Goal: Task Accomplishment & Management: Manage account settings

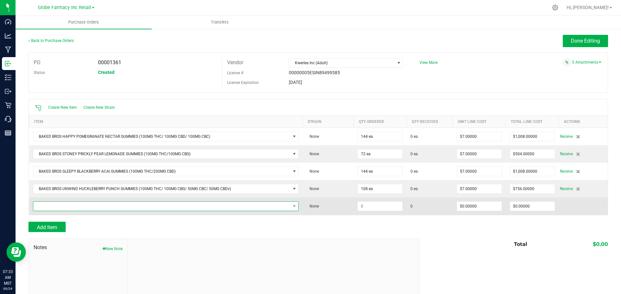
click at [101, 206] on span "NO DATA FOUND" at bounding box center [161, 206] width 257 height 9
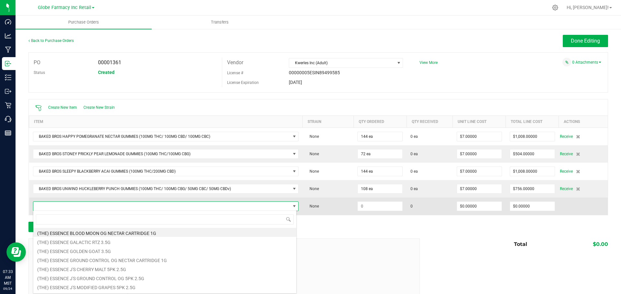
scroll to position [10, 261]
type input "HAPPY POM"
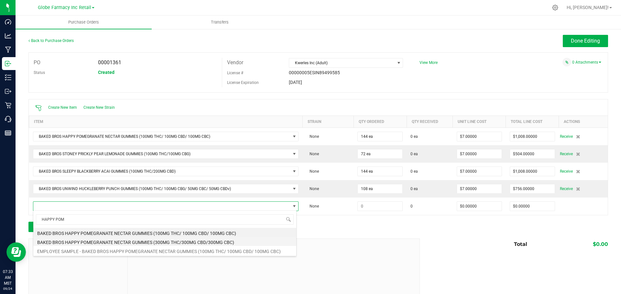
click at [141, 243] on li "BAKED BROS HAPPY POMEGRANATE NECTAR GUMMIES (300MG THC/300MG CBD/300MG CBC)" at bounding box center [164, 241] width 263 height 9
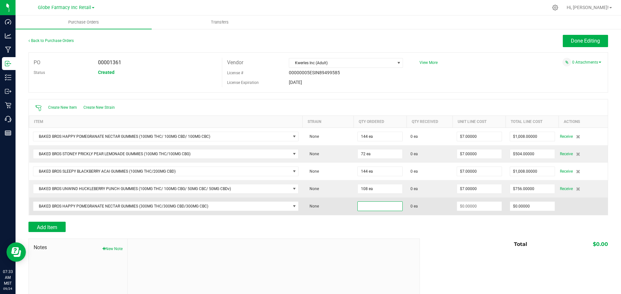
click at [369, 205] on input at bounding box center [379, 206] width 45 height 9
type input "36 ea"
click at [466, 208] on input at bounding box center [479, 206] width 45 height 9
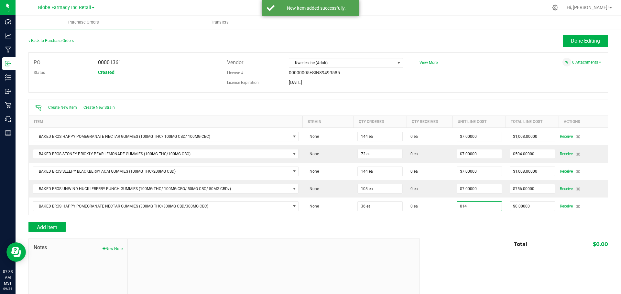
type input "$14.00000"
click at [207, 226] on div "Add Item" at bounding box center [221, 227] width 386 height 10
type input "36"
type input "$504.00000"
click at [37, 217] on div at bounding box center [317, 219] width 579 height 6
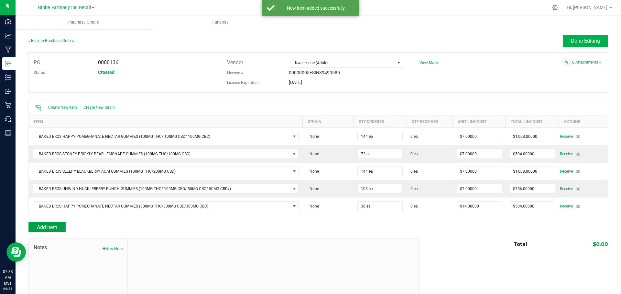
click at [50, 228] on span "Add Item" at bounding box center [47, 228] width 20 height 6
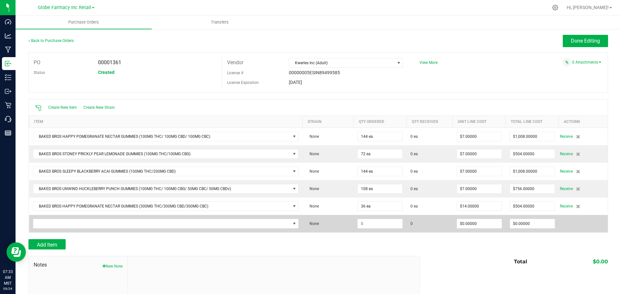
click at [130, 218] on td at bounding box center [165, 223] width 273 height 17
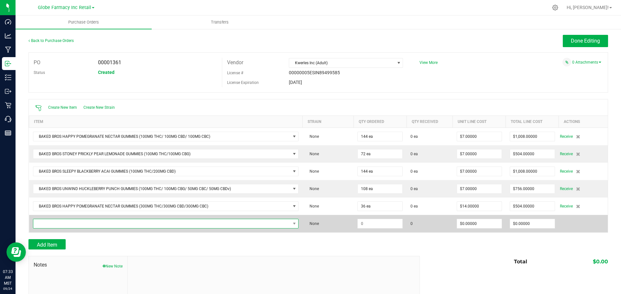
click at [133, 223] on span "NO DATA FOUND" at bounding box center [161, 223] width 257 height 9
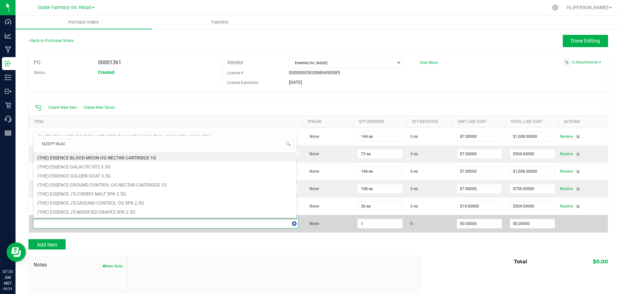
type input "SLEEPY BLACK"
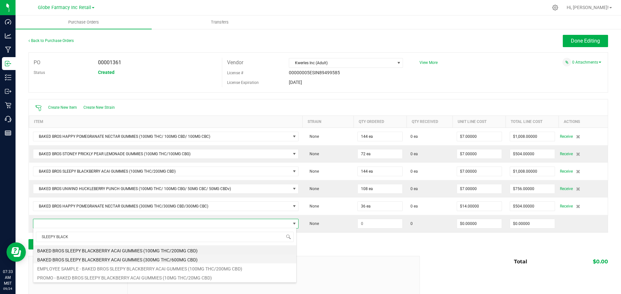
click at [158, 258] on li "BAKED BROS SLEEPY BLACKBERRY ACAI GUMMIES (300MG THC/600MG CBD)" at bounding box center [164, 259] width 263 height 9
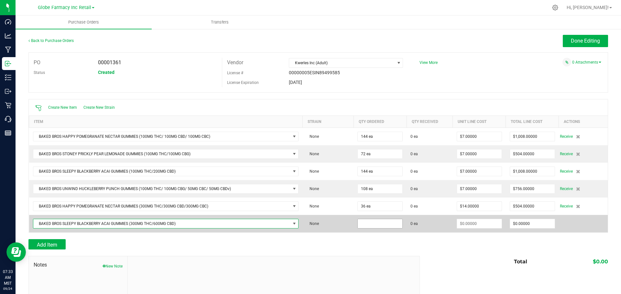
click at [386, 227] on input at bounding box center [379, 223] width 45 height 9
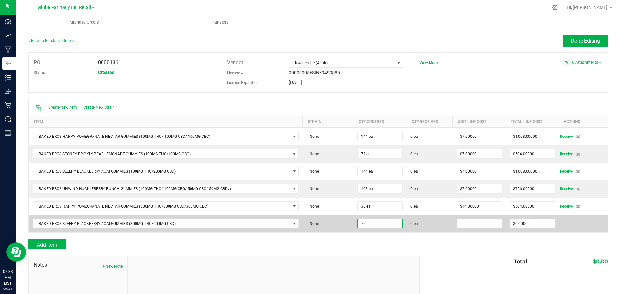
type input "72 ea"
click at [474, 224] on input at bounding box center [479, 223] width 45 height 9
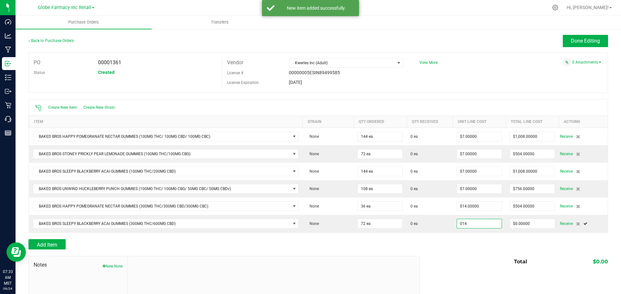
type input "$14.00000"
click at [421, 243] on div "Add Item" at bounding box center [317, 244] width 579 height 10
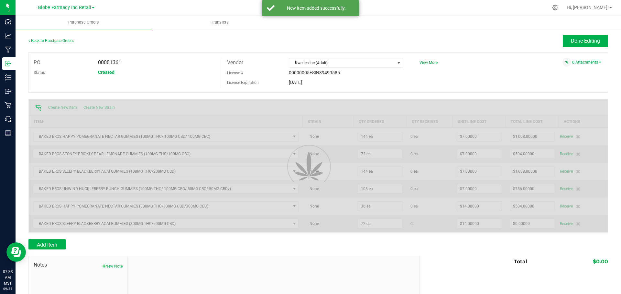
type input "72"
type input "$1,008.00000"
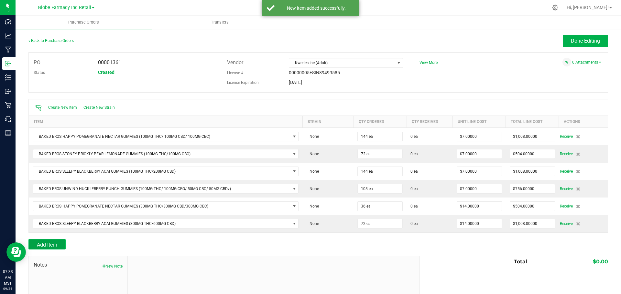
click at [46, 243] on span "Add Item" at bounding box center [47, 245] width 20 height 6
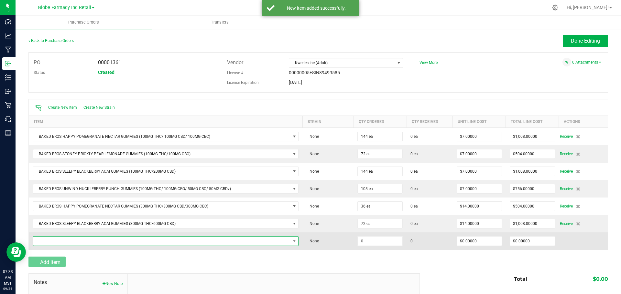
click at [53, 238] on span "NO DATA FOUND" at bounding box center [161, 241] width 257 height 9
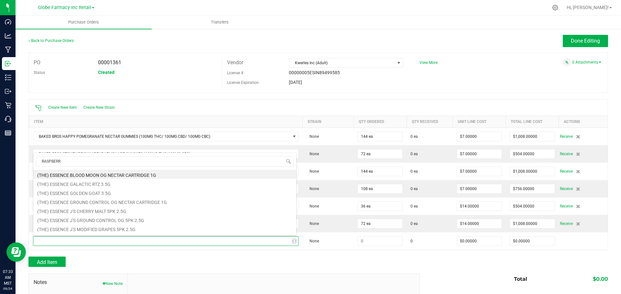
type input "RASPBERRY"
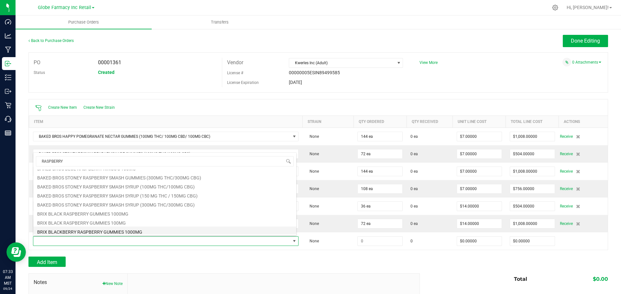
scroll to position [65, 0]
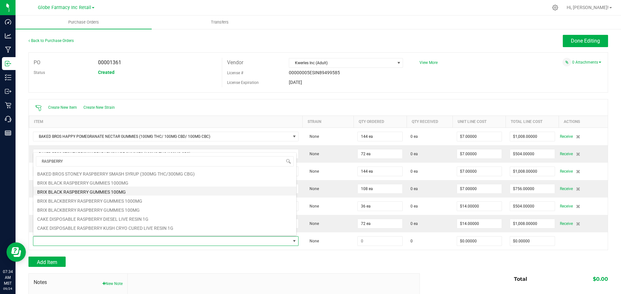
click at [95, 191] on li "BRIX BLACK RASPBERRY GUMMIES 100MG" at bounding box center [164, 191] width 263 height 9
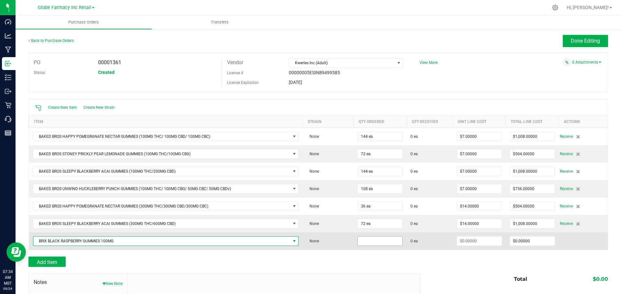
click at [396, 240] on input at bounding box center [379, 241] width 45 height 9
type input "200 ea"
click at [473, 241] on input at bounding box center [479, 241] width 45 height 9
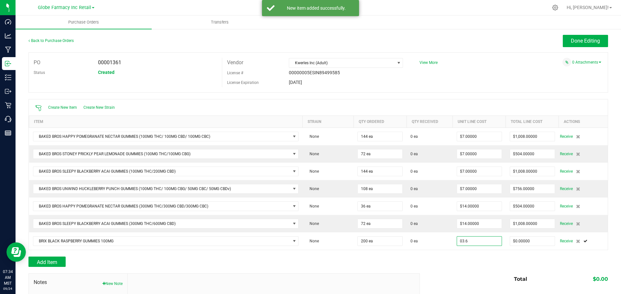
type input "$3.60000"
click at [468, 253] on div at bounding box center [317, 253] width 579 height 6
type input "200"
type input "$720.00000"
click at [64, 259] on button "Add Item" at bounding box center [46, 262] width 37 height 10
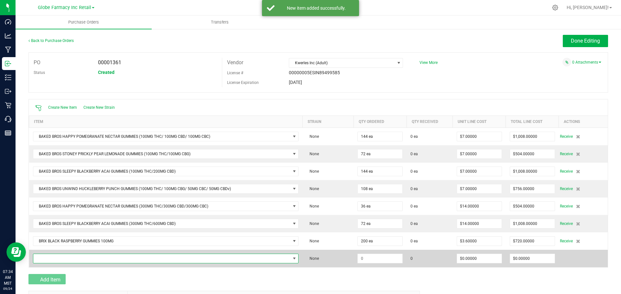
click at [64, 257] on span "NO DATA FOUND" at bounding box center [161, 258] width 257 height 9
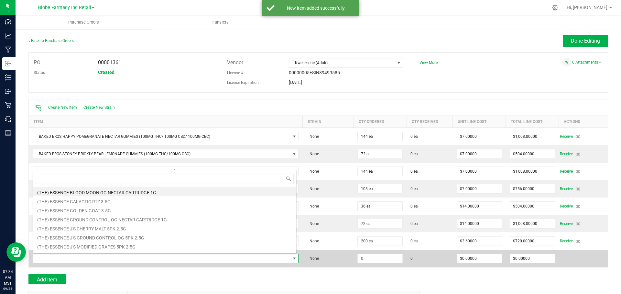
scroll to position [10, 261]
type input "BLUEBERRY POM"
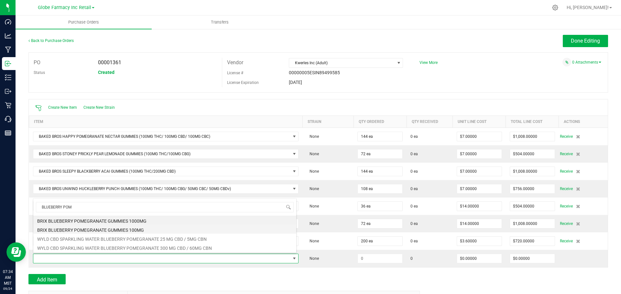
click at [124, 229] on li "BRIX BLUEBERRY POMEGRANATE GUMMIES 100MG" at bounding box center [164, 229] width 263 height 9
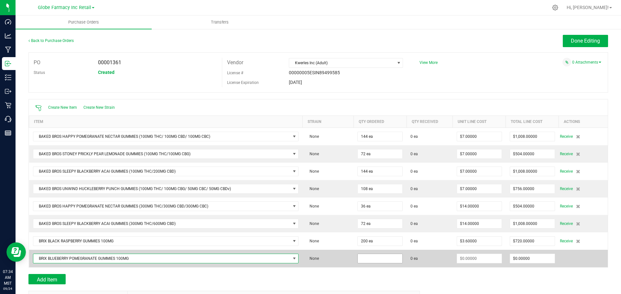
click at [384, 258] on input at bounding box center [379, 258] width 45 height 9
type input "140 ea"
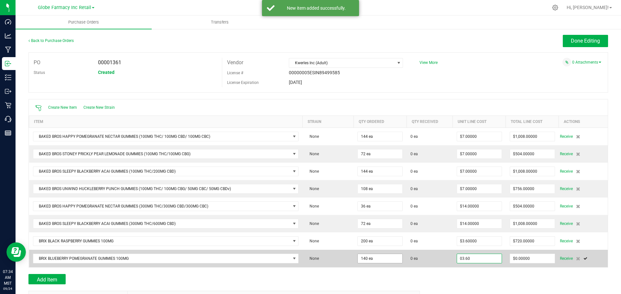
type input "$3.60000"
type input "0"
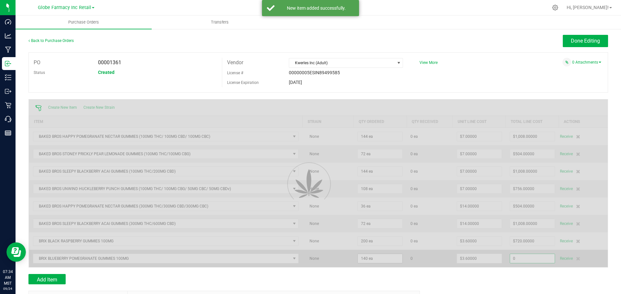
type input "140"
type input "504"
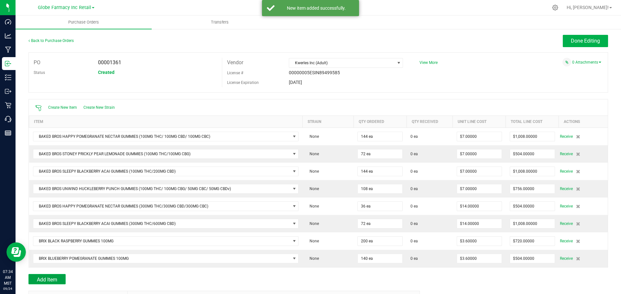
click at [46, 280] on span "Add Item" at bounding box center [47, 280] width 20 height 6
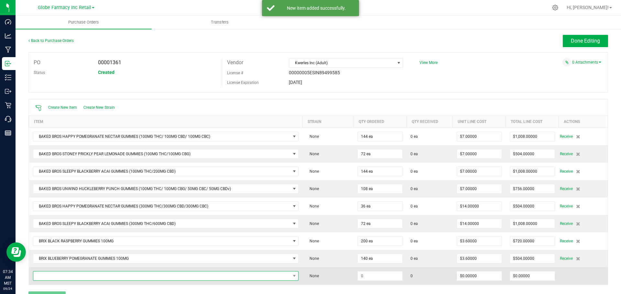
click at [48, 278] on span "NO DATA FOUND" at bounding box center [161, 276] width 257 height 9
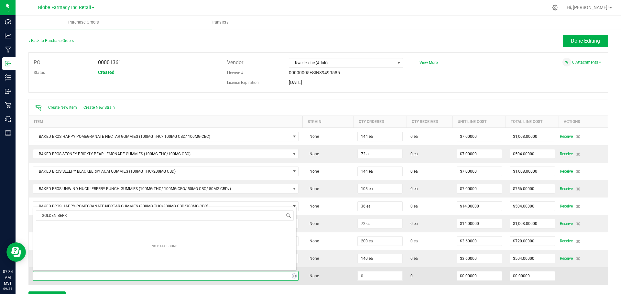
type input "GOLDEN [PERSON_NAME]"
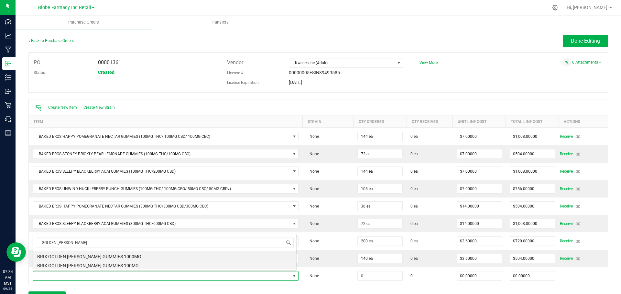
click at [83, 264] on li "BRIX GOLDEN [PERSON_NAME] GUMMIES 100MG" at bounding box center [164, 264] width 263 height 9
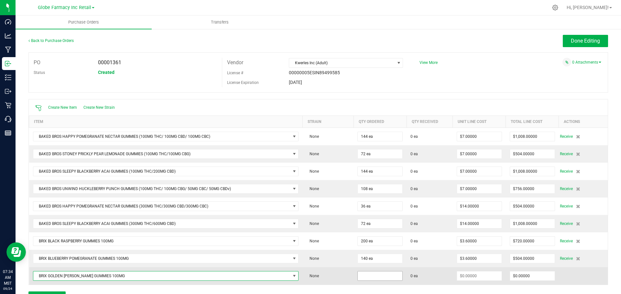
click at [386, 277] on input at bounding box center [379, 276] width 45 height 9
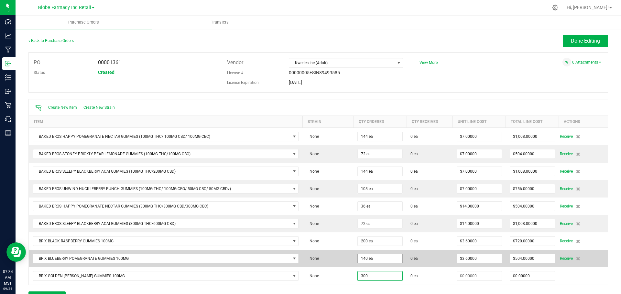
type input "300"
type input "140"
type input "300 ea"
click at [368, 256] on input "140" at bounding box center [379, 258] width 45 height 9
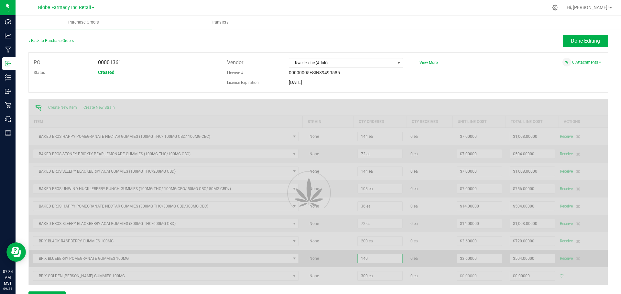
type input "$0.00000"
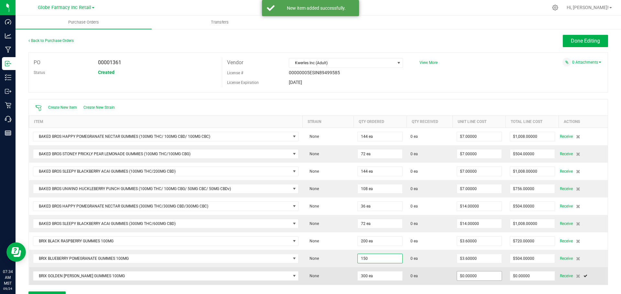
type input "150 ea"
type input "$540.00000"
type input "0"
click at [490, 279] on input "0" at bounding box center [479, 276] width 45 height 9
click at [491, 279] on input "0" at bounding box center [479, 276] width 45 height 9
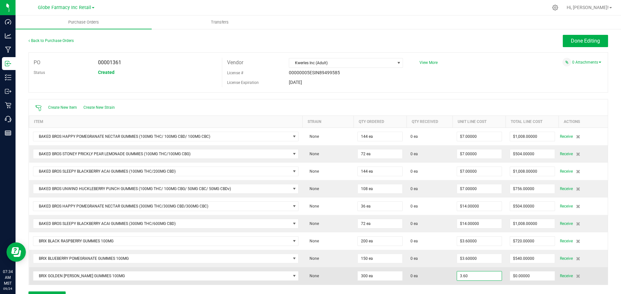
type input "$3.60000"
type input "0"
type input "300"
type input "1080"
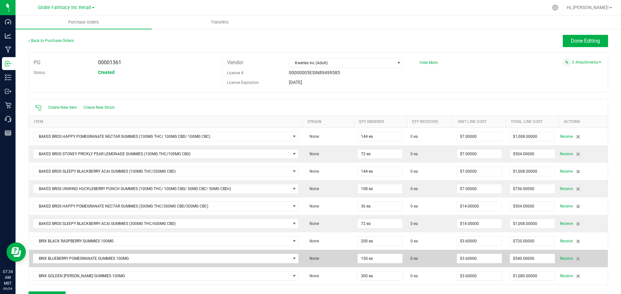
click at [416, 258] on span "0 ea" at bounding box center [429, 259] width 38 height 6
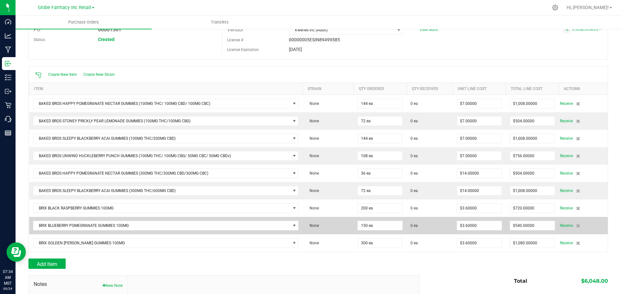
scroll to position [65, 0]
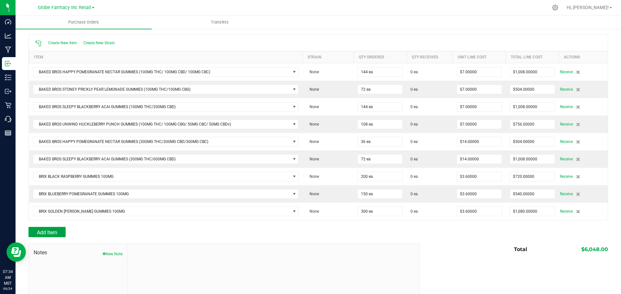
click at [56, 237] on button "Add Item" at bounding box center [46, 232] width 37 height 10
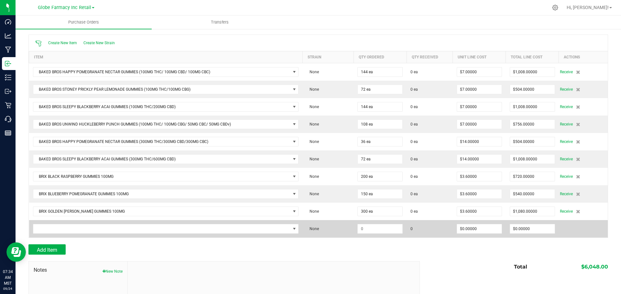
click at [177, 233] on td at bounding box center [165, 228] width 273 height 17
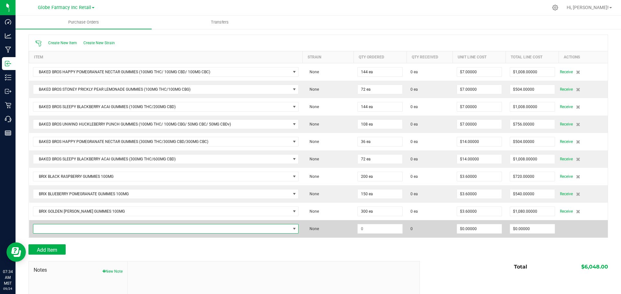
click at [176, 232] on span "NO DATA FOUND" at bounding box center [161, 229] width 257 height 9
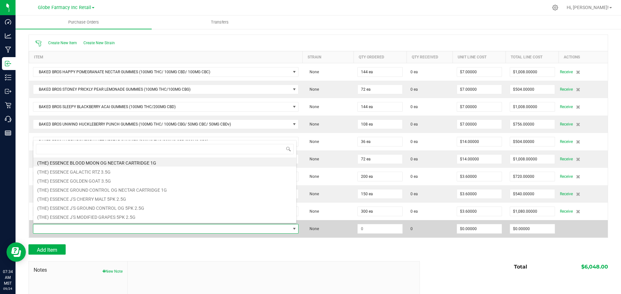
scroll to position [10, 261]
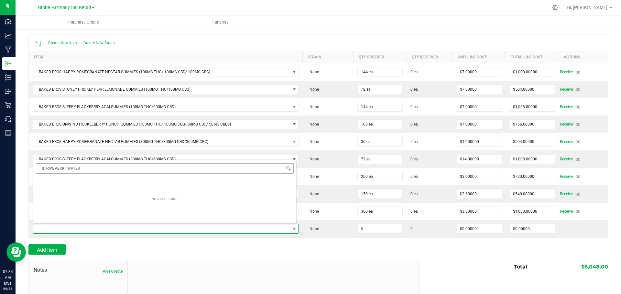
drag, startPoint x: 67, startPoint y: 168, endPoint x: 56, endPoint y: 166, distance: 11.2
click at [56, 166] on input "STRAWVERRT WATER" at bounding box center [165, 169] width 258 height 10
type input "STRAWBERRY WATER"
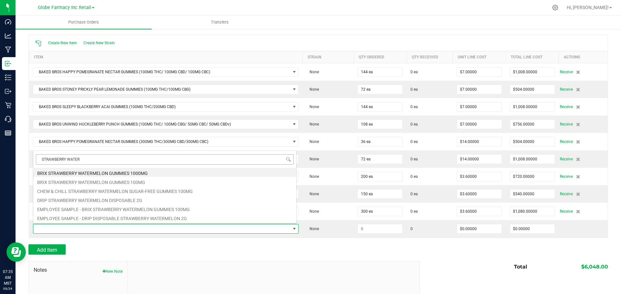
click at [90, 168] on li "BRIX STRAWBERRY WATERMELON GUMMIES 1000MG" at bounding box center [164, 172] width 263 height 9
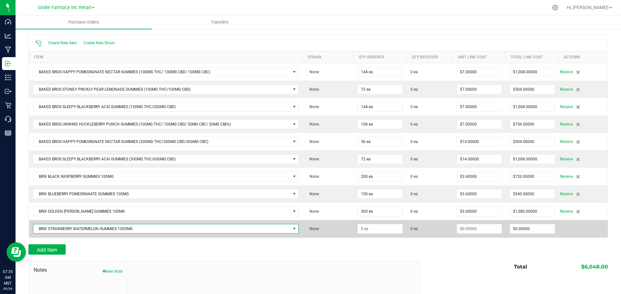
click at [123, 229] on span "BRIX STRAWBERRY WATERMELON GUMMIES 1000MG" at bounding box center [161, 229] width 257 height 9
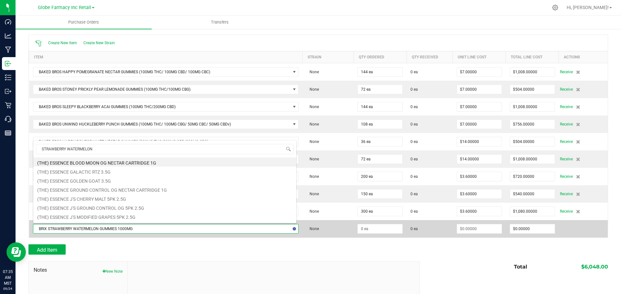
type input "STRAWBERRY WATERMELON"
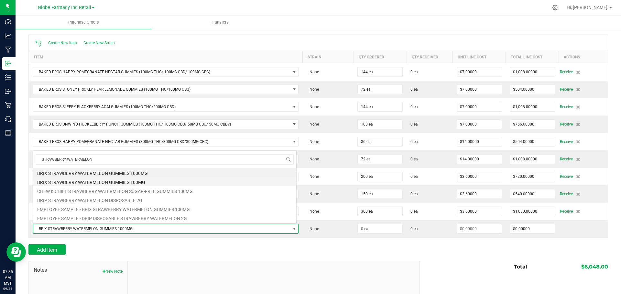
click at [123, 181] on li "BRIX STRAWBERRY WATERMELON GUMMIES 100MG" at bounding box center [164, 181] width 263 height 9
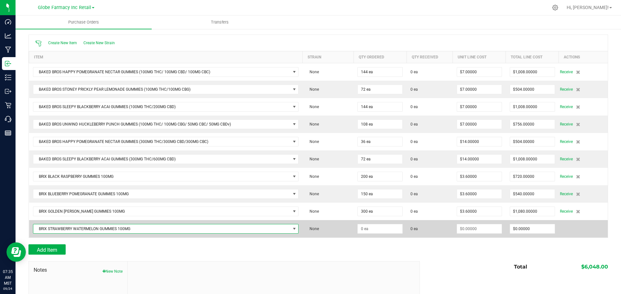
click at [384, 236] on td at bounding box center [379, 228] width 53 height 17
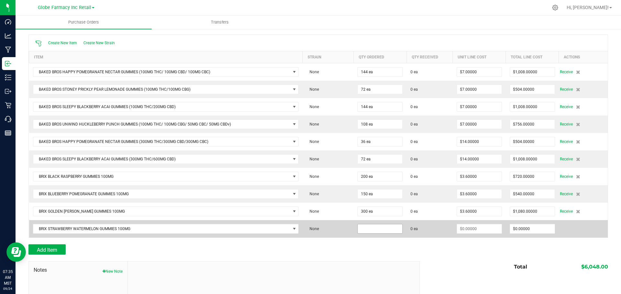
click at [376, 229] on input at bounding box center [379, 229] width 45 height 9
type input "250 ea"
type input "."
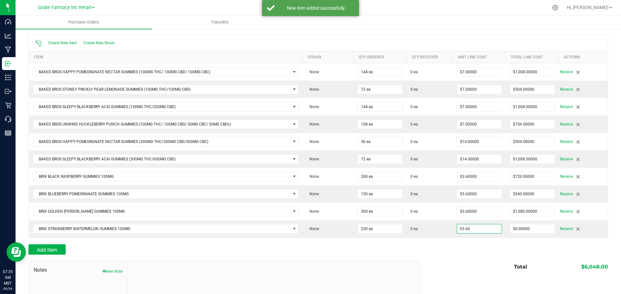
type input "$3.60000"
drag, startPoint x: 223, startPoint y: 249, endPoint x: 142, endPoint y: 238, distance: 81.5
click at [223, 252] on div "Add Item" at bounding box center [221, 250] width 386 height 10
type input "250"
type input "$900.00000"
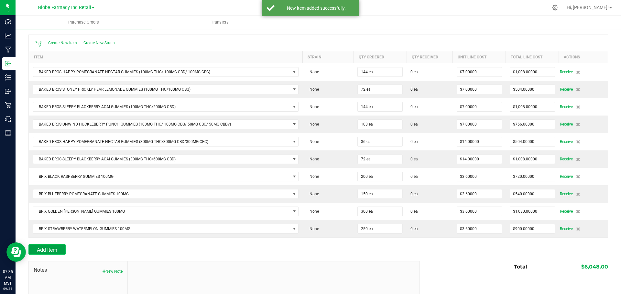
click at [42, 246] on button "Add Item" at bounding box center [46, 250] width 37 height 10
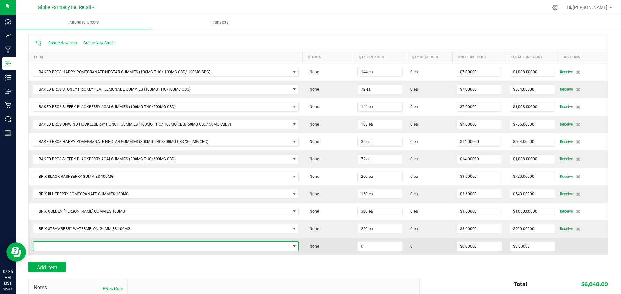
click at [103, 246] on span "NO DATA FOUND" at bounding box center [161, 246] width 257 height 9
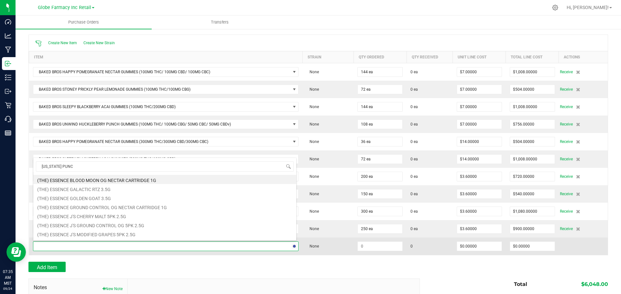
type input "[US_STATE] PUNCH"
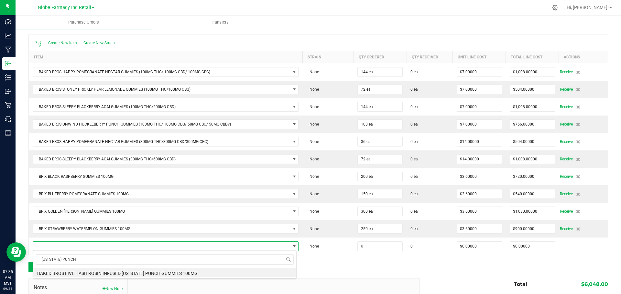
drag, startPoint x: 133, startPoint y: 271, endPoint x: 147, endPoint y: 270, distance: 14.0
click at [133, 271] on li "BAKED BROS LIVE HASH ROSIN INFUSED [US_STATE] PUNCH GUMMIES 100MG" at bounding box center [164, 272] width 263 height 9
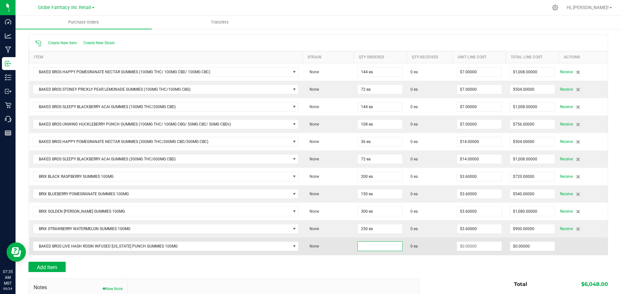
click at [380, 245] on input at bounding box center [379, 246] width 45 height 9
type input "72 ea"
click at [477, 248] on input at bounding box center [479, 246] width 45 height 9
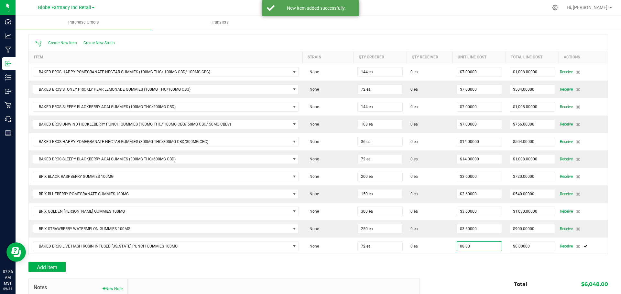
type input "$8.80000"
click at [438, 263] on div "Add Item" at bounding box center [317, 267] width 579 height 10
type input "72"
type input "$633.60000"
click at [54, 265] on span "Add Item" at bounding box center [47, 268] width 20 height 6
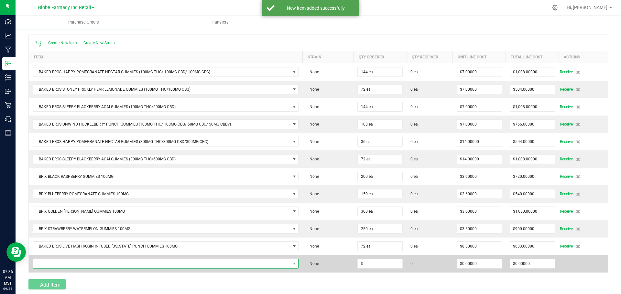
click at [58, 262] on span "NO DATA FOUND" at bounding box center [161, 264] width 257 height 9
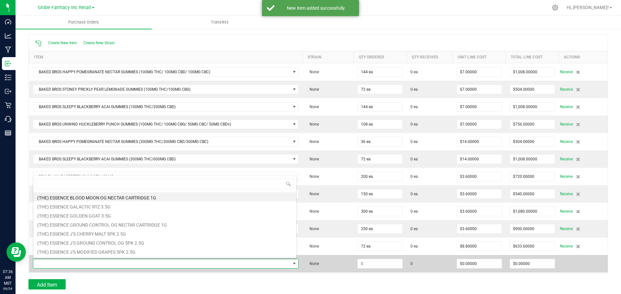
click at [59, 263] on span at bounding box center [161, 264] width 257 height 9
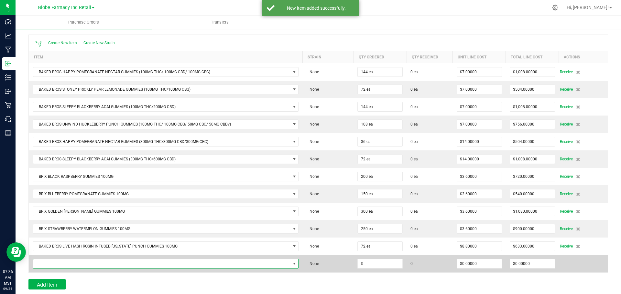
click at [59, 263] on span "NO DATA FOUND" at bounding box center [161, 264] width 257 height 9
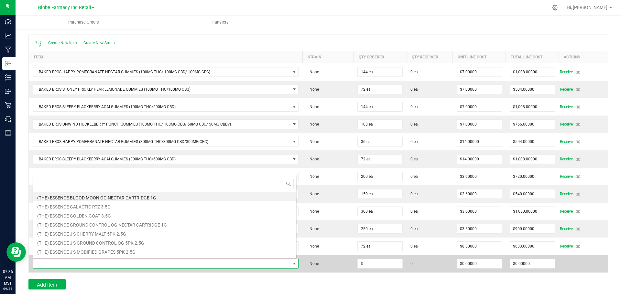
click at [59, 264] on span at bounding box center [161, 264] width 257 height 9
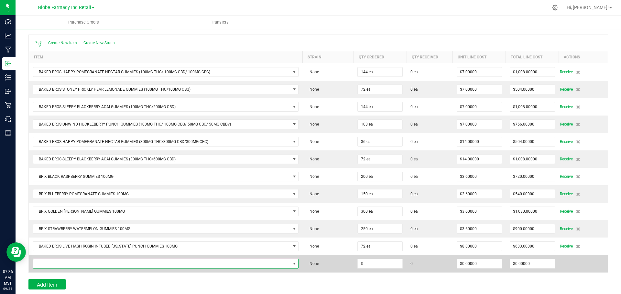
click at [70, 261] on span "NO DATA FOUND" at bounding box center [161, 264] width 257 height 9
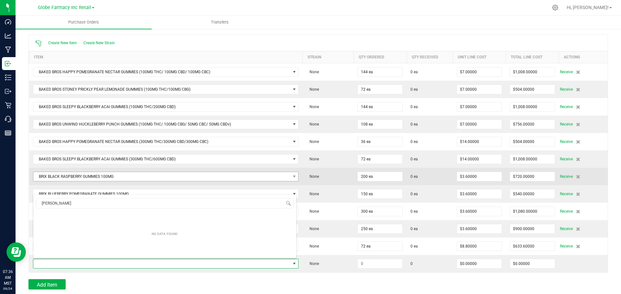
scroll to position [32, 0]
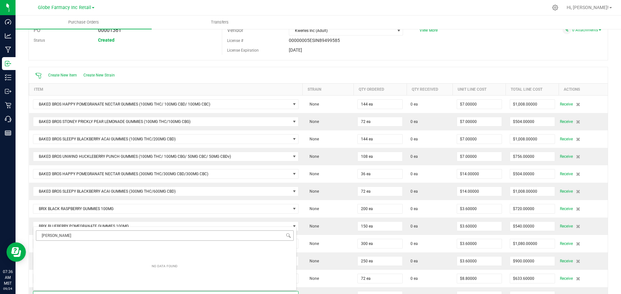
click at [49, 238] on input "[PERSON_NAME]" at bounding box center [165, 236] width 258 height 10
type input "VERY [PERSON_NAME]"
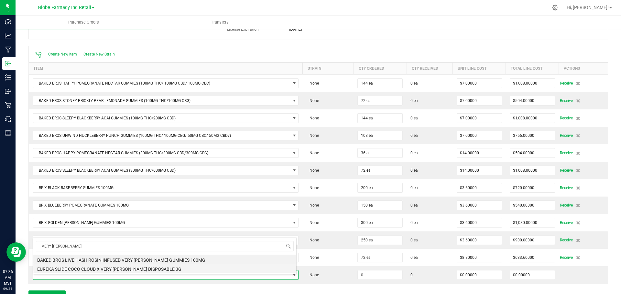
scroll to position [65, 0]
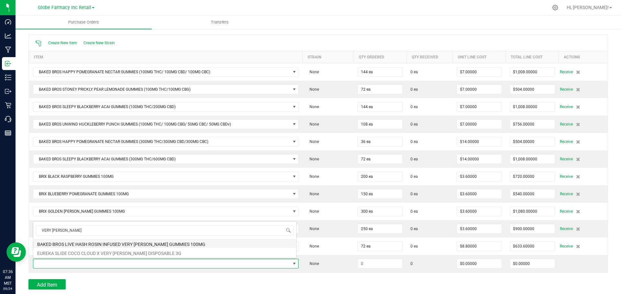
click at [122, 243] on li "BAKED BROS LIVE HASH ROSIN INFUSED VERY [PERSON_NAME] GUMMIES 100MG" at bounding box center [164, 243] width 263 height 9
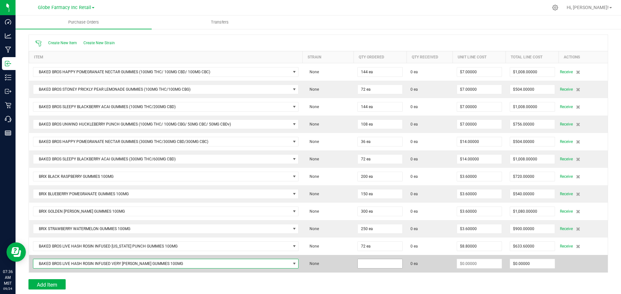
click at [375, 266] on input at bounding box center [379, 264] width 45 height 9
type input "48 ea"
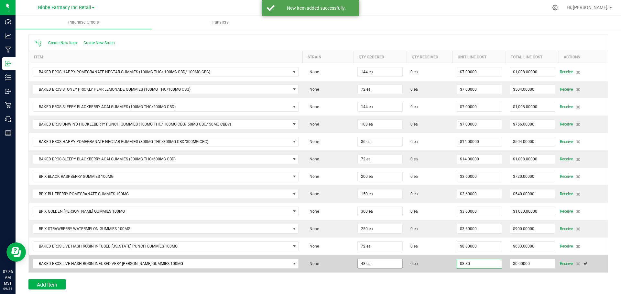
type input "$8.80000"
type input "0"
type input "48"
type input "422.40000000000003"
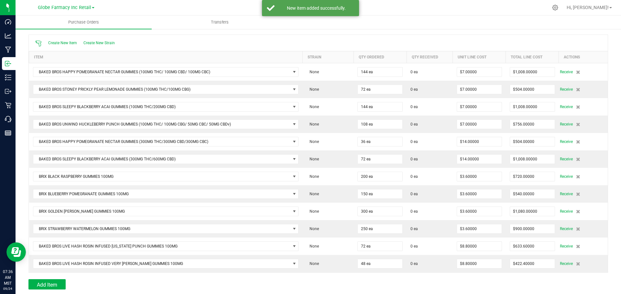
click at [250, 279] on div "Back to Purchase Orders Done Editing PO 00001361 Status Created Vendor Kwerles …" at bounding box center [317, 176] width 579 height 413
click at [59, 280] on button "Add Item" at bounding box center [46, 285] width 37 height 10
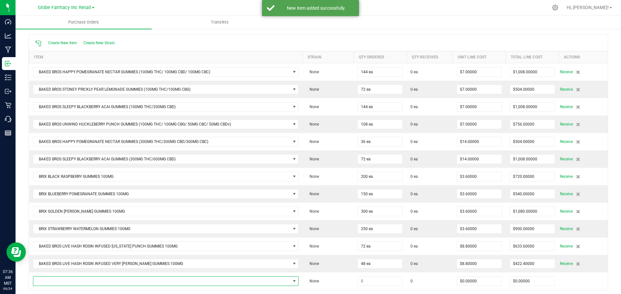
click at [59, 280] on span "NO DATA FOUND" at bounding box center [161, 281] width 257 height 9
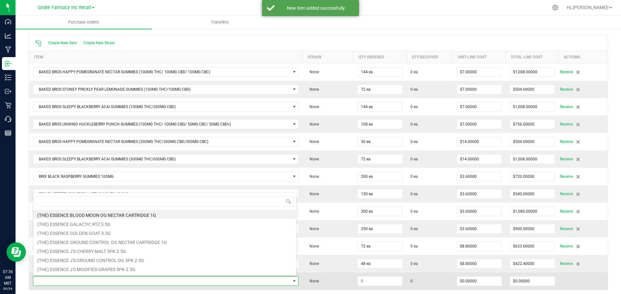
scroll to position [10, 261]
type input "G"
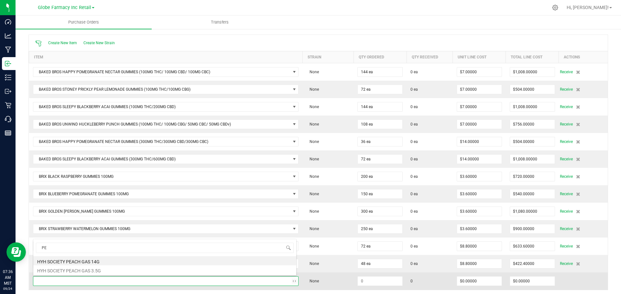
type input "P"
type input "W"
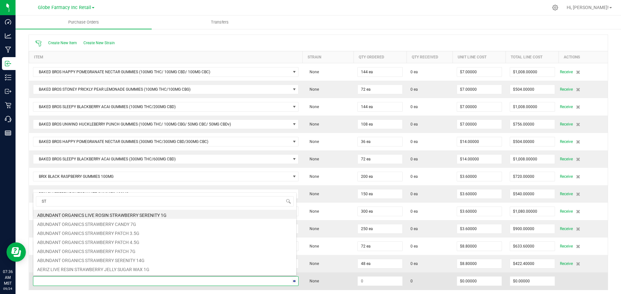
type input "S"
type input "WILD STRAWBERRY"
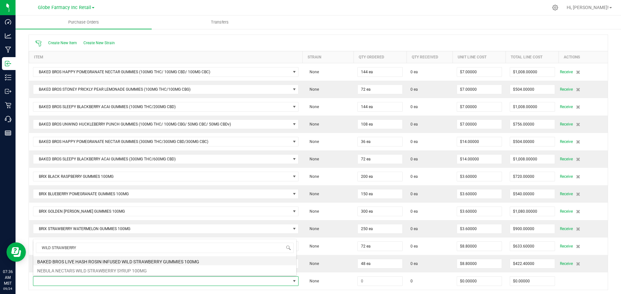
click at [93, 262] on li "BAKED BROS LIVE HASH ROSIN INFUSED WILD STRAWBERRY GUMMIES 100MG" at bounding box center [164, 261] width 263 height 9
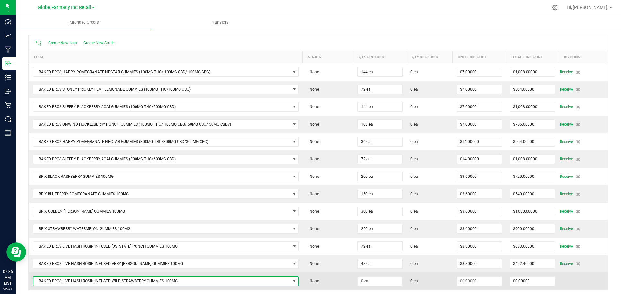
click at [381, 275] on td at bounding box center [379, 281] width 53 height 17
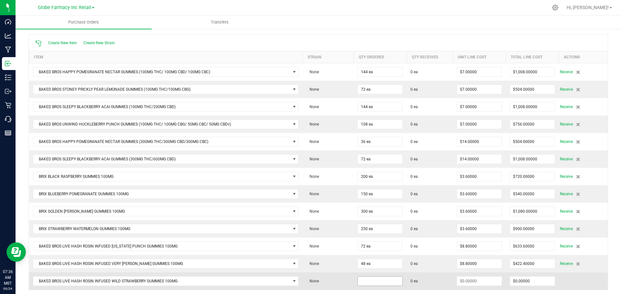
drag, startPoint x: 382, startPoint y: 280, endPoint x: 389, endPoint y: 281, distance: 7.1
click at [382, 280] on input at bounding box center [379, 281] width 45 height 9
type input "4 ea"
click at [435, 274] on td "0 ea" at bounding box center [429, 281] width 46 height 17
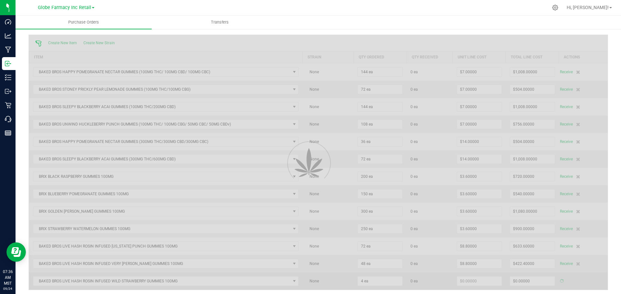
type input "$0.00000"
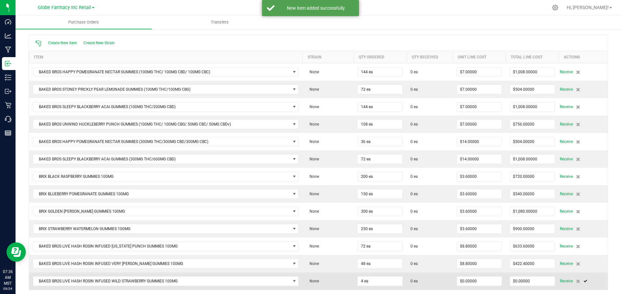
click at [354, 278] on td "4 ea" at bounding box center [379, 281] width 53 height 17
click at [378, 281] on input "4" at bounding box center [379, 281] width 45 height 9
type input "48 ea"
click at [410, 281] on span "0 ea" at bounding box center [413, 282] width 7 height 6
click at [471, 280] on input "0" at bounding box center [479, 281] width 45 height 9
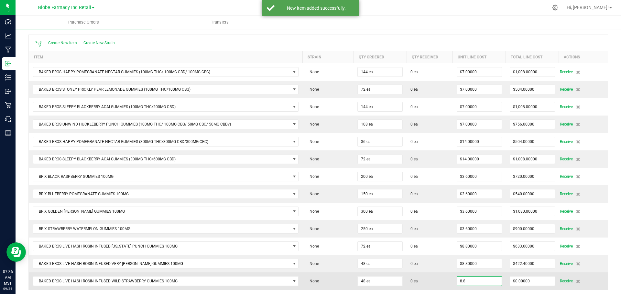
type input "$8.80000"
click at [420, 273] on td "0 ea" at bounding box center [429, 281] width 46 height 17
type input "48"
type input "$422.40000"
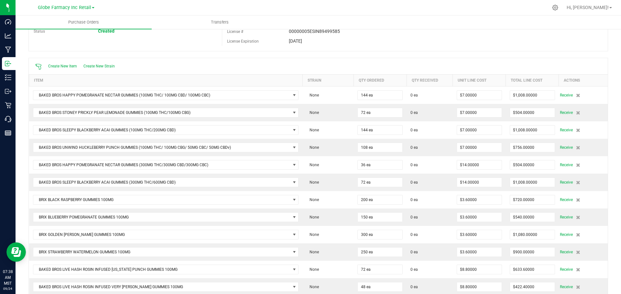
scroll to position [0, 0]
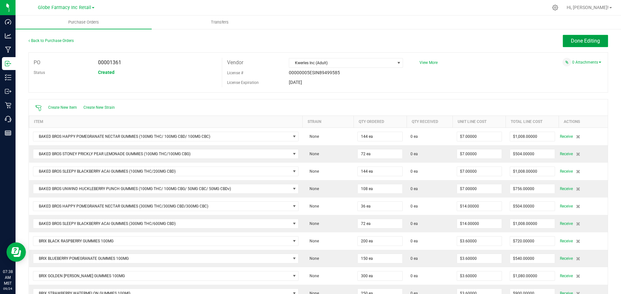
click at [593, 41] on span "Done Editing" at bounding box center [584, 41] width 29 height 6
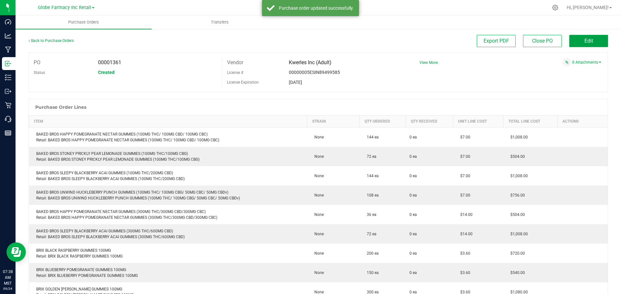
click at [592, 40] on button "Edit" at bounding box center [588, 41] width 39 height 12
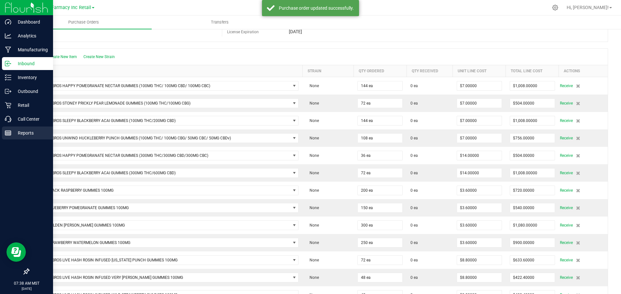
scroll to position [48, 0]
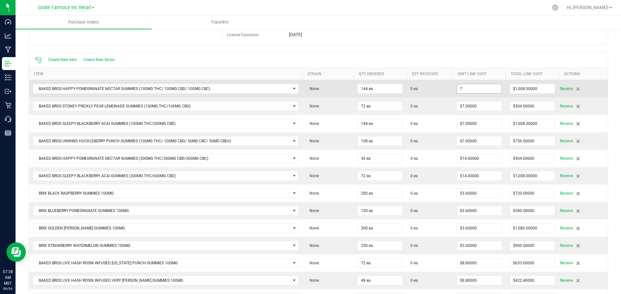
click at [487, 88] on input "7" at bounding box center [479, 88] width 45 height 9
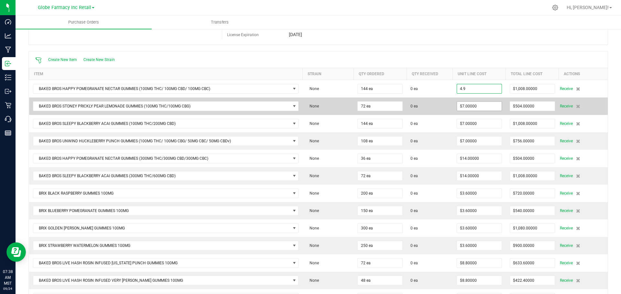
type input "$4.90000"
type input "7"
click at [478, 103] on input "7" at bounding box center [479, 106] width 45 height 9
type input "144"
type input "$705.60000"
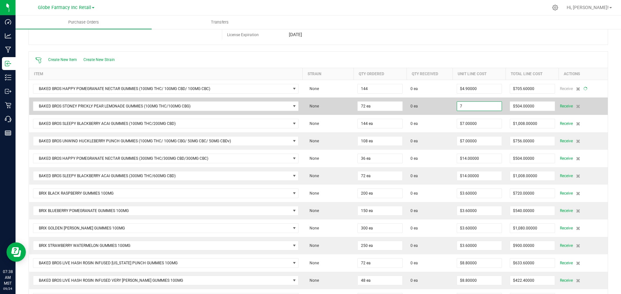
paste input "4.9"
type input "4.9"
drag, startPoint x: 478, startPoint y: 113, endPoint x: 481, endPoint y: 106, distance: 7.7
click at [479, 112] on td "$7.00000" at bounding box center [478, 106] width 53 height 17
click at [482, 104] on input "7" at bounding box center [479, 106] width 45 height 9
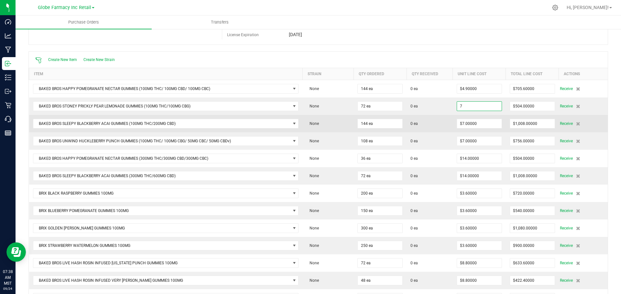
paste input "4.9"
type input "$4.90000"
click at [477, 121] on td "$7.00000" at bounding box center [478, 123] width 53 height 17
click at [475, 124] on input "7" at bounding box center [479, 123] width 45 height 9
paste input "4.9"
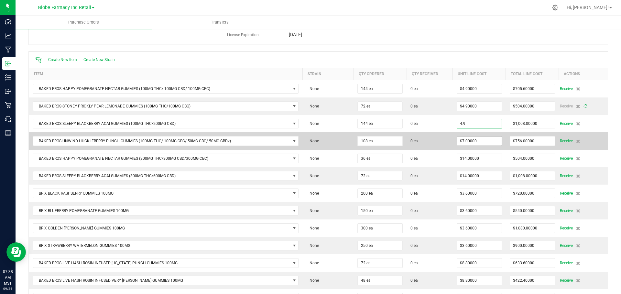
type input "$4.90000"
type input "7"
click at [477, 139] on input "7" at bounding box center [479, 141] width 45 height 9
type input "72"
type input "$352.80000"
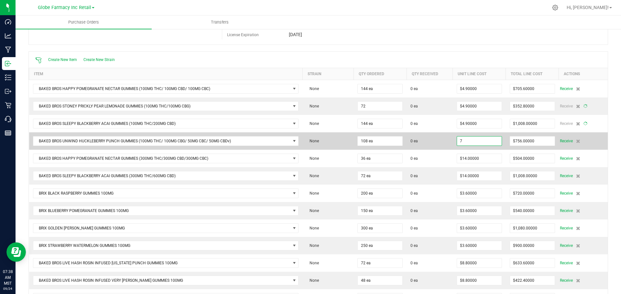
type input "$7.00000"
type input "144"
type input "$705.60000"
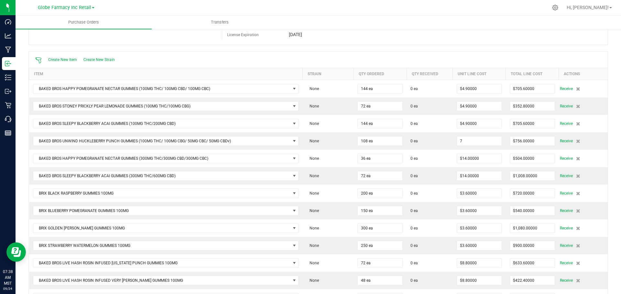
click at [475, 142] on input "7" at bounding box center [479, 141] width 45 height 9
paste input "4.9"
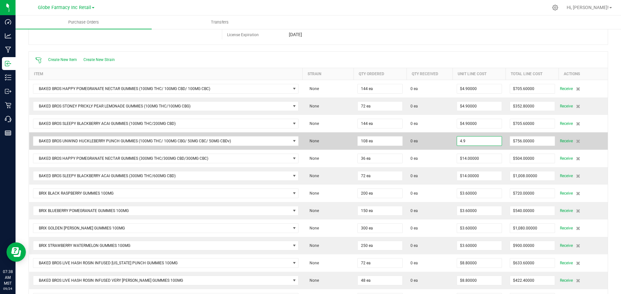
type input "$4.90000"
click at [433, 139] on span "0 ea" at bounding box center [429, 141] width 38 height 6
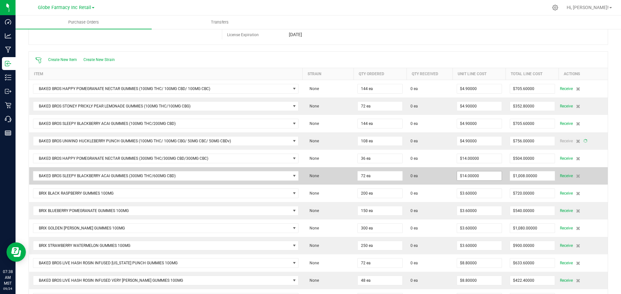
type input "108"
type input "$529.20000"
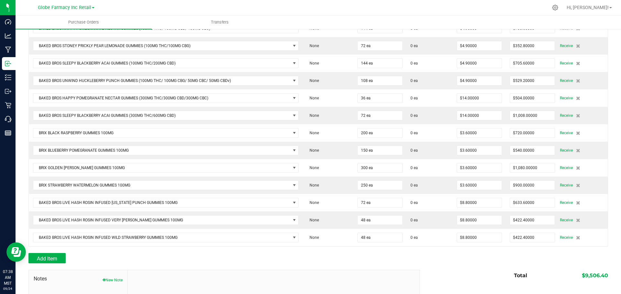
scroll to position [112, 0]
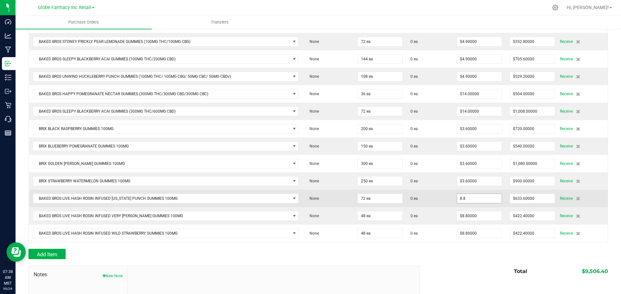
click at [484, 200] on input "8.8" at bounding box center [479, 198] width 45 height 9
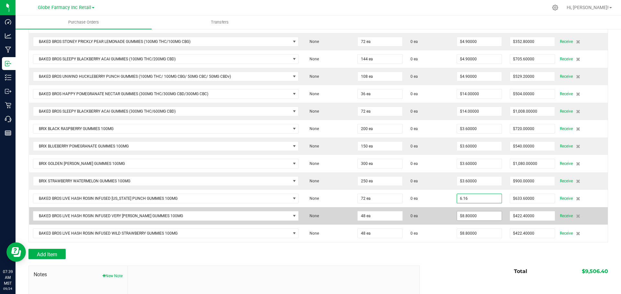
type input "$6.16000"
type input "8.8"
click at [480, 216] on input "8.8" at bounding box center [479, 216] width 45 height 9
type input "72"
type input "$443.52000"
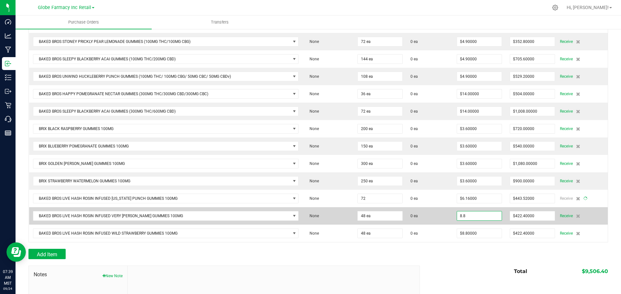
paste input "6.16"
type input "6.16"
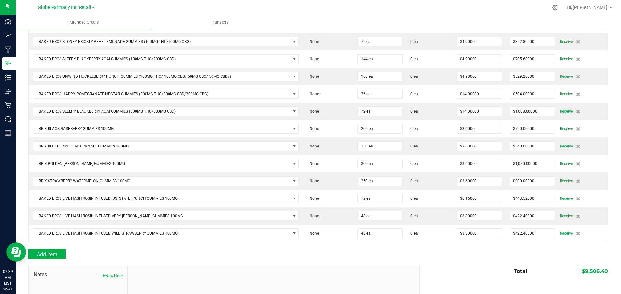
scroll to position [147, 0]
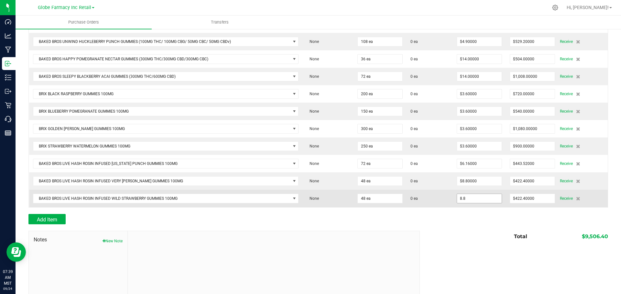
click at [478, 200] on input "8.8" at bounding box center [479, 198] width 45 height 9
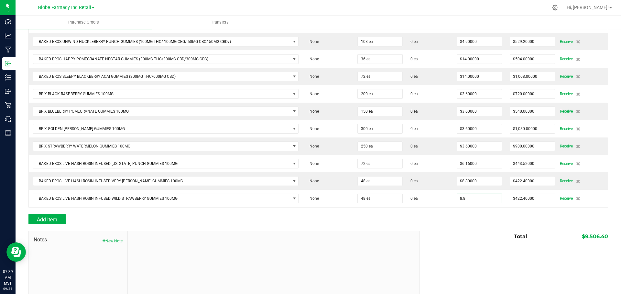
paste input "6.16"
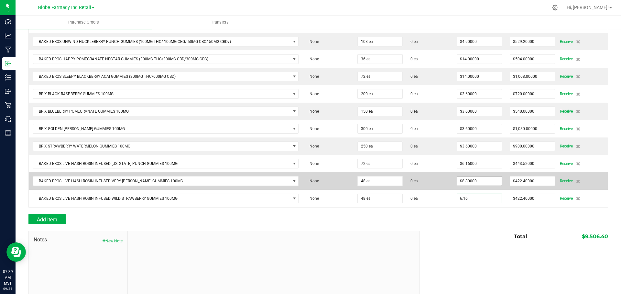
type input "6.16"
type input "8.8"
type input "$6.16000"
click at [473, 182] on input "8.8" at bounding box center [479, 181] width 45 height 9
type input "48"
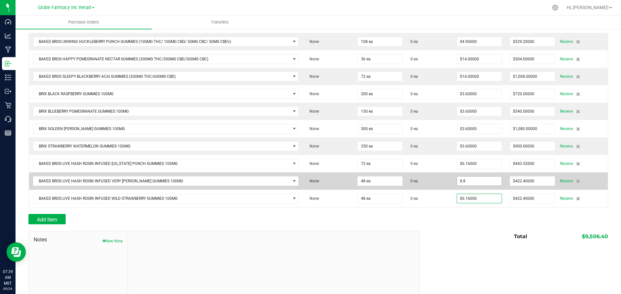
type input "$295.68000"
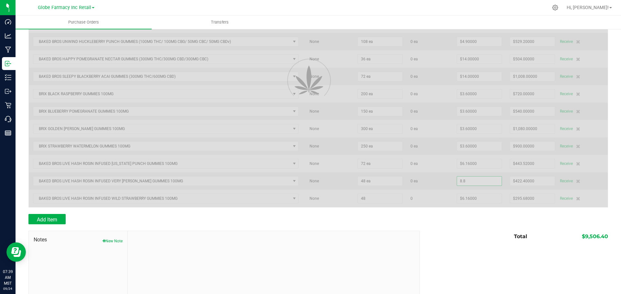
type input "$8.80000"
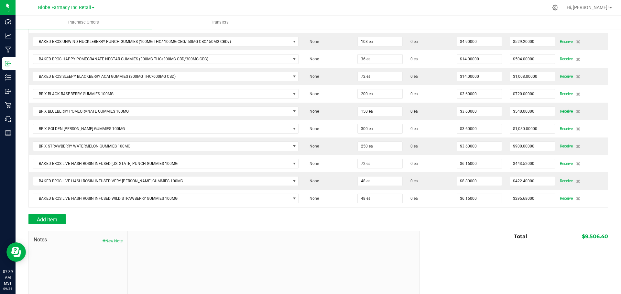
click at [435, 233] on div "Total $9,506.40" at bounding box center [511, 237] width 193 height 12
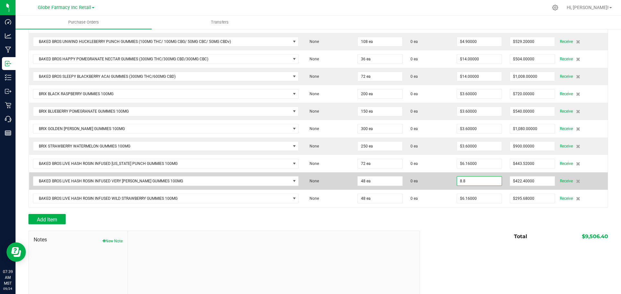
click at [482, 179] on input "8.8" at bounding box center [479, 181] width 45 height 9
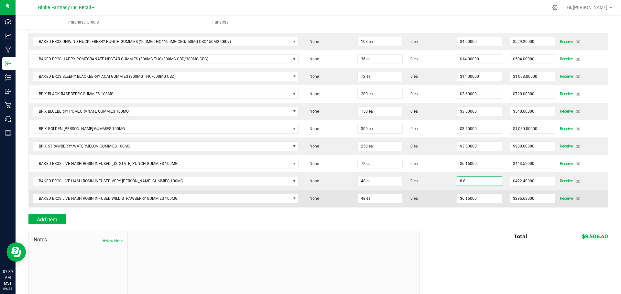
paste input "6.16"
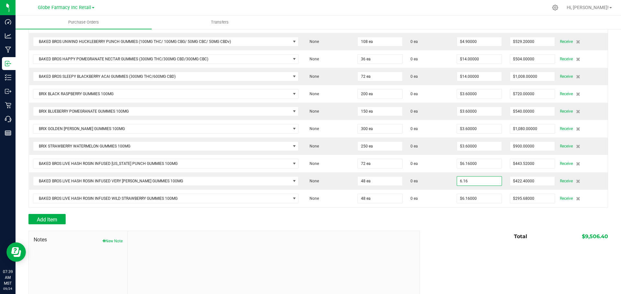
type input "$6.16000"
click at [446, 222] on div "Add Item" at bounding box center [317, 219] width 579 height 10
type input "48"
type input "$295.68000"
click at [489, 232] on div "Total $9,506.40" at bounding box center [511, 237] width 193 height 12
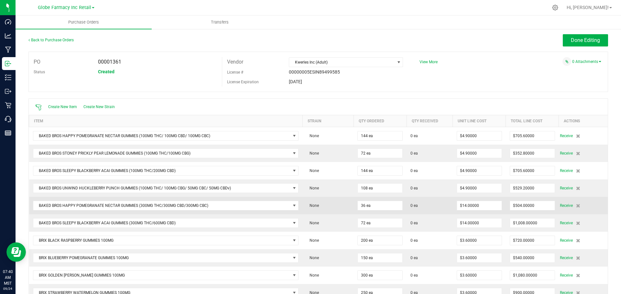
scroll to position [0, 0]
click at [491, 207] on input "14" at bounding box center [479, 206] width 45 height 9
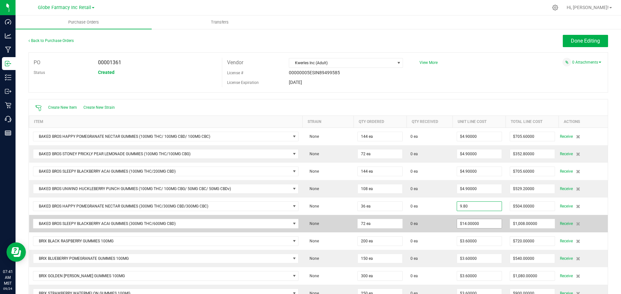
type input "$9.80000"
click at [490, 225] on input "14" at bounding box center [479, 223] width 45 height 9
paste input "9.8"
type input "9.8"
type input "36"
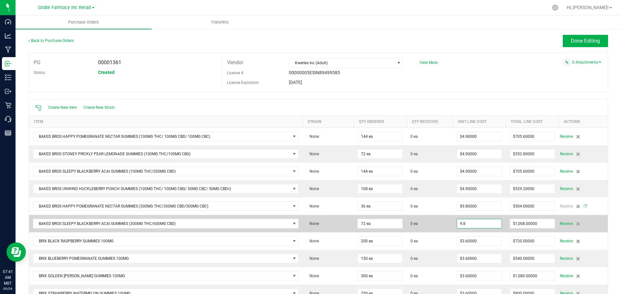
type input "$352.80000"
click at [487, 225] on input "14" at bounding box center [479, 223] width 45 height 9
paste input "9.8"
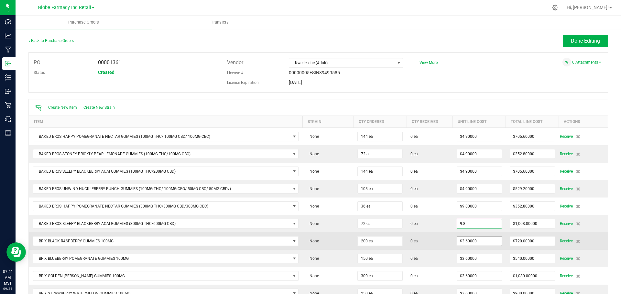
type input "$9.80000"
type input "3.6"
click at [479, 238] on input "3.6" at bounding box center [479, 241] width 45 height 9
type input "72"
type input "$705.60000"
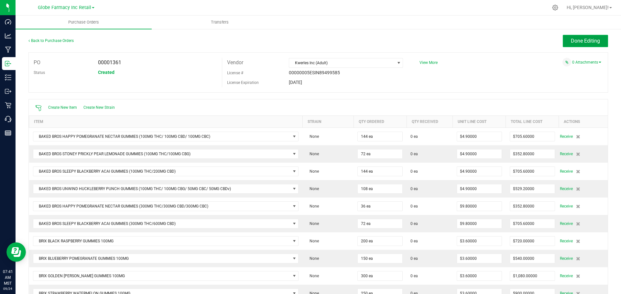
click at [588, 36] on button "Done Editing" at bounding box center [584, 41] width 45 height 12
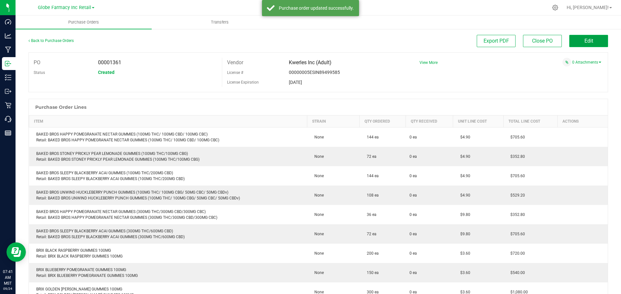
click at [572, 41] on button "Edit" at bounding box center [588, 41] width 39 height 12
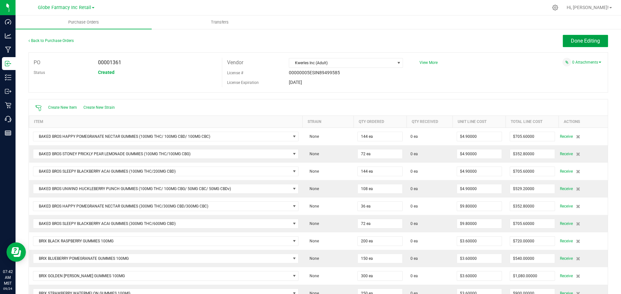
click at [574, 37] on button "Done Editing" at bounding box center [584, 41] width 45 height 12
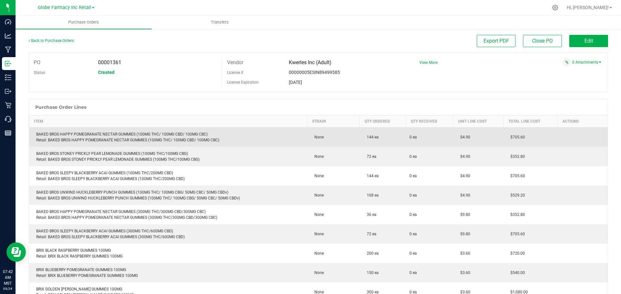
drag, startPoint x: 502, startPoint y: 136, endPoint x: 524, endPoint y: 136, distance: 22.0
click at [524, 136] on td "$705.60" at bounding box center [530, 138] width 54 height 20
click at [525, 136] on td "$705.60" at bounding box center [530, 138] width 54 height 20
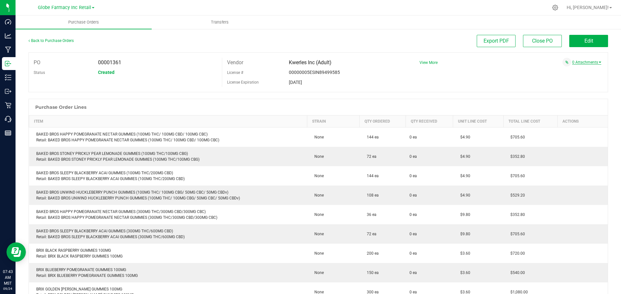
click at [584, 62] on link "0 Attachments" at bounding box center [586, 62] width 29 height 5
click at [560, 71] on button "Attach new document" at bounding box center [579, 71] width 42 height 6
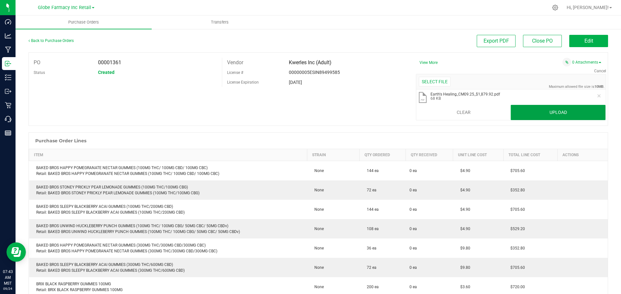
click at [543, 112] on button "Upload" at bounding box center [557, 113] width 95 height 16
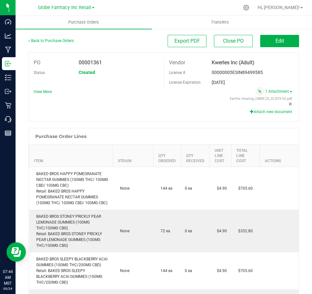
click at [41, 87] on span "View More" at bounding box center [43, 92] width 18 height 10
click at [42, 92] on span "View More" at bounding box center [43, 92] width 18 height 5
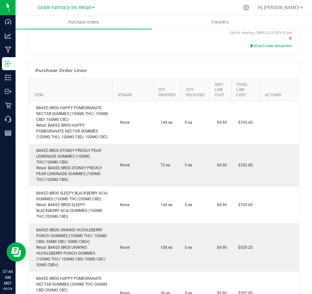
scroll to position [162, 0]
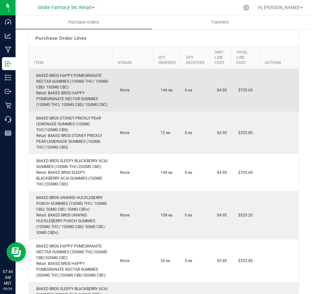
click at [44, 80] on div "BAKED BROS HAPPY POMEGRANATE NECTAR GUMMIES (100MG THC/ 100MG CBD/ 100MG CBC) R…" at bounding box center [71, 90] width 76 height 35
copy div "BAKED BROS HAPPY POMEGRANATE NECTAR GUMMIES (100MG THC/ 100MG CBD/ 100MG CBC)"
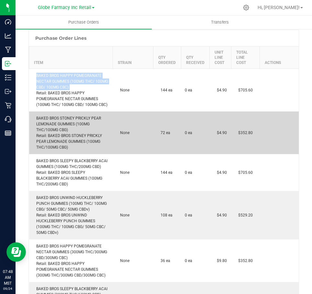
click at [79, 122] on div "BAKED BROS STONEY PRICKLY PEAR LEMONADE GUMMIES (100MG THC/100MG CBG) Retail: B…" at bounding box center [71, 132] width 76 height 35
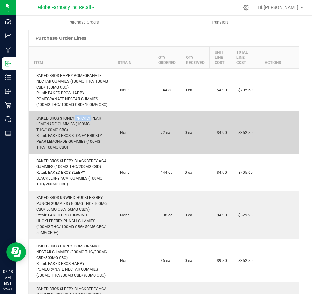
click at [79, 122] on div "BAKED BROS STONEY PRICKLY PEAR LEMONADE GUMMIES (100MG THC/100MG CBG) Retail: B…" at bounding box center [71, 132] width 76 height 35
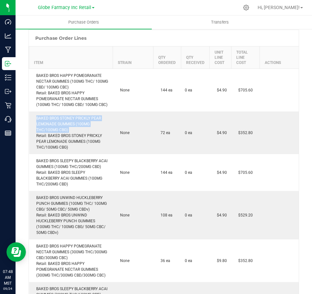
copy div "BAKED BROS STONEY PRICKLY PEAR LEMONADE GUMMIES (100MG THC/100MG CBG)"
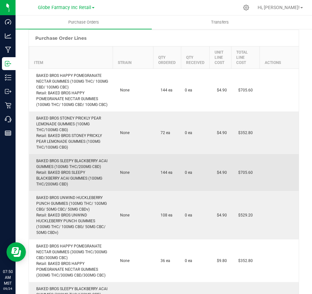
click at [69, 163] on td "BAKED BROS SLEEPY BLACKBERRY ACAI GUMMIES (100MG THC/200MG CBD) Retail: BAKED B…" at bounding box center [71, 172] width 84 height 37
click at [68, 163] on td "BAKED BROS SLEEPY BLACKBERRY ACAI GUMMIES (100MG THC/200MG CBD) Retail: BAKED B…" at bounding box center [71, 172] width 84 height 37
copy div "BAKED BROS SLEEPY BLACKBERRY ACAI GUMMIES (100MG THC/200MG CBD)"
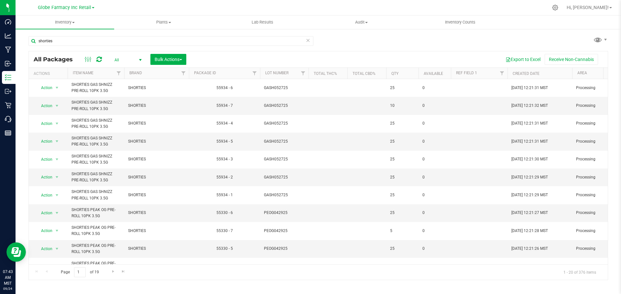
scroll to position [176, 0]
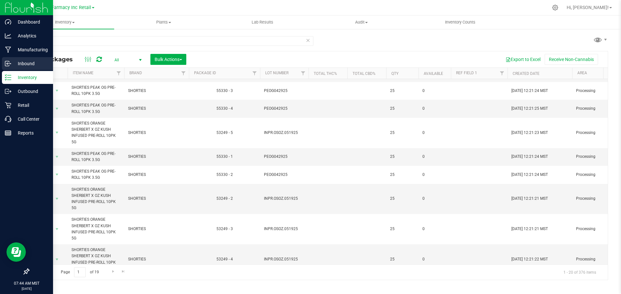
click at [10, 65] on icon at bounding box center [8, 63] width 6 height 6
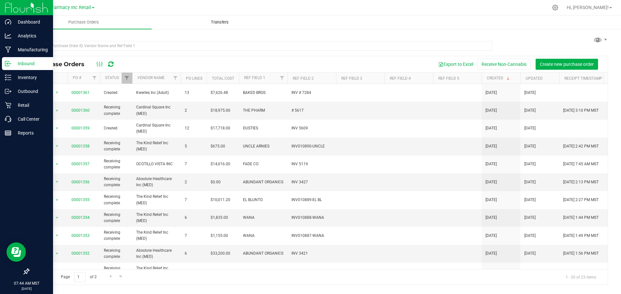
click at [229, 20] on span "Transfers" at bounding box center [219, 22] width 35 height 6
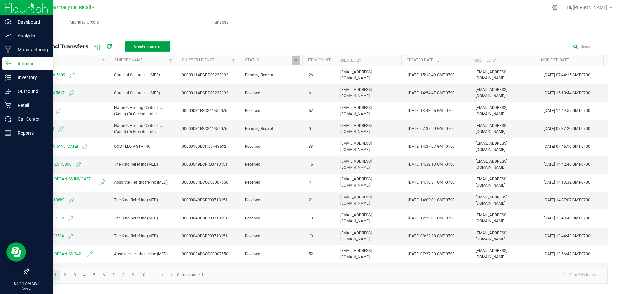
click at [135, 48] on span "Create Transfer" at bounding box center [147, 46] width 27 height 5
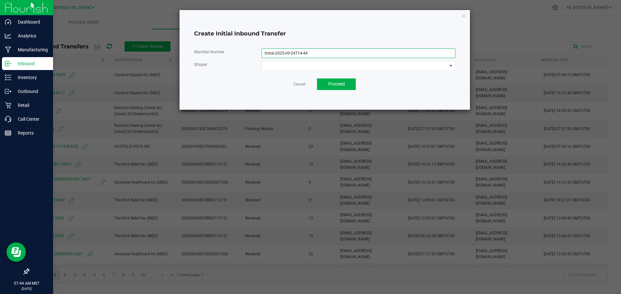
click at [310, 52] on input "Initial-2025-09-24T14-44" at bounding box center [358, 53] width 194 height 10
click at [303, 52] on input "Initial-2025-09-24T14-44" at bounding box center [358, 53] width 194 height 10
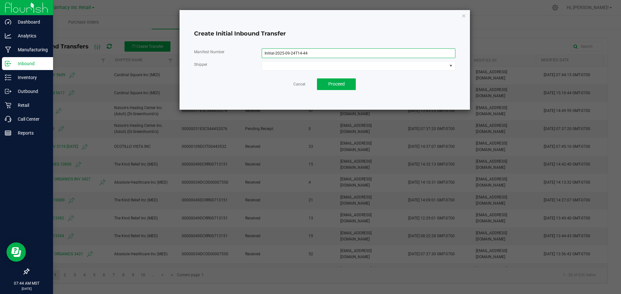
click at [303, 52] on input "Initial-2025-09-24T14-44" at bounding box center [358, 53] width 194 height 10
type input "B"
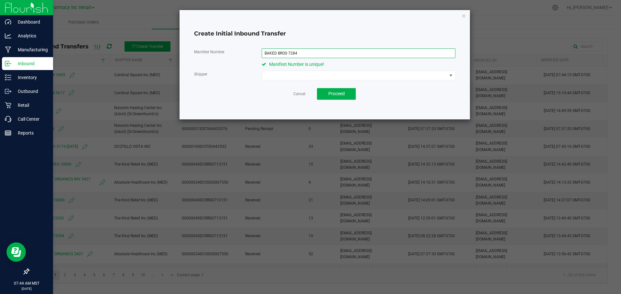
type input "BAKED BROS 7284"
click at [327, 81] on div "Manifest Number BAKED BROS 7284 Manifest Number is unique! Shipper Cancel Proce…" at bounding box center [324, 74] width 261 height 62
click at [327, 77] on span at bounding box center [354, 75] width 185 height 9
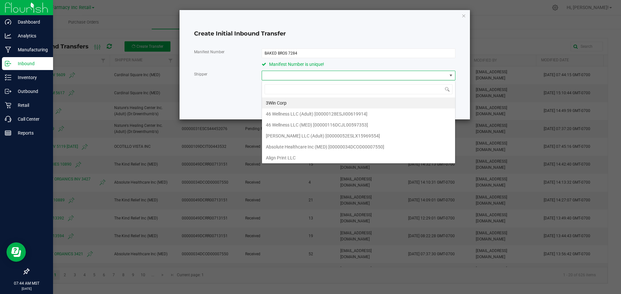
scroll to position [10, 193]
type input "KWER"
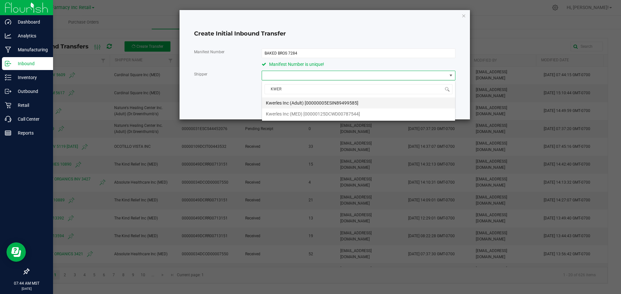
click at [304, 103] on span "Kwerles Inc (Adult) [00000005ESIN89499585]" at bounding box center [312, 103] width 92 height 10
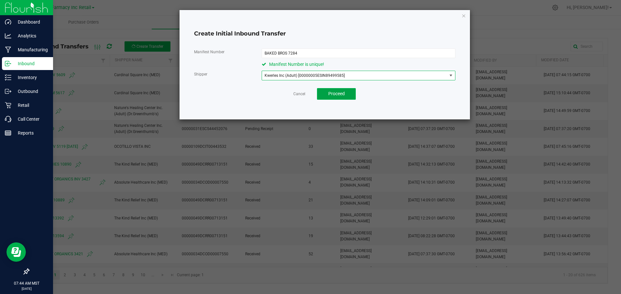
click at [329, 92] on span "Proceed" at bounding box center [336, 93] width 16 height 5
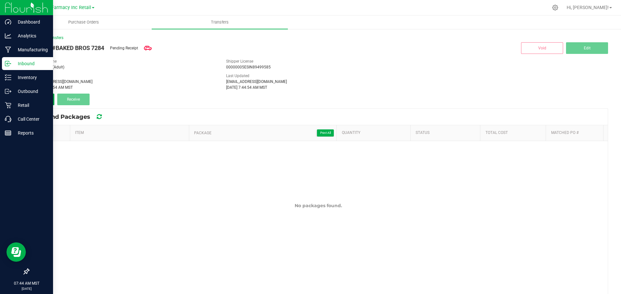
click at [45, 104] on button "Add" at bounding box center [41, 100] width 26 height 12
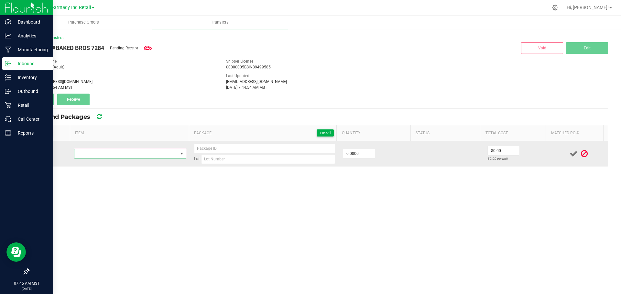
click at [133, 151] on span "NO DATA FOUND" at bounding box center [125, 153] width 103 height 9
type input "BAKED BROS HAPPY POMEGRANATE NECTAR GUMMIES (100MG THC/ 100MG CBD/ 100MG CBC)"
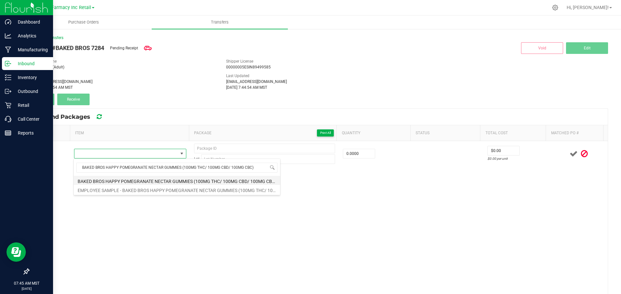
click at [120, 182] on li "BAKED BROS HAPPY POMEGRANATE NECTAR GUMMIES (100MG THC/ 100MG CBD/ 100MG CBC)" at bounding box center [177, 180] width 206 height 9
type input "0 ea"
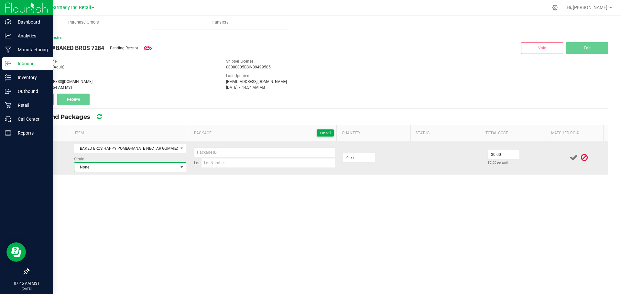
click at [156, 167] on span "None" at bounding box center [125, 167] width 103 height 9
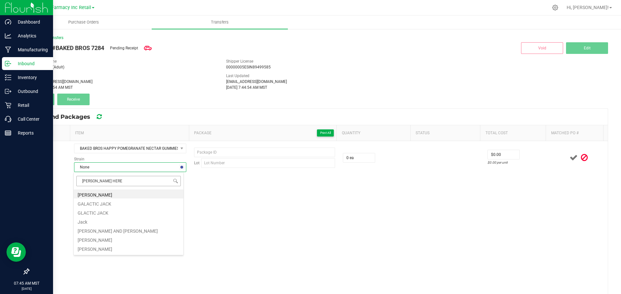
type input "JACK HERER"
click at [95, 194] on li "Jack Herer" at bounding box center [129, 194] width 110 height 9
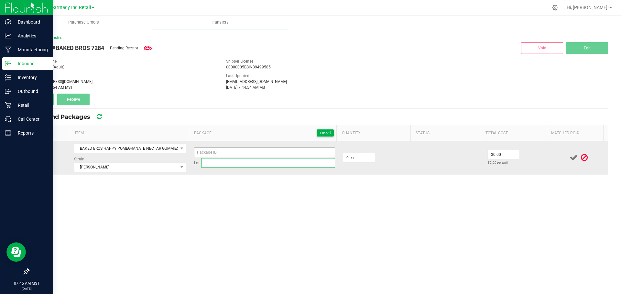
drag, startPoint x: 258, startPoint y: 162, endPoint x: 256, endPoint y: 157, distance: 4.9
click at [258, 162] on input at bounding box center [268, 163] width 134 height 10
paste input "HY100G-"
type input "HY100G-"
paste input "HY100G-"
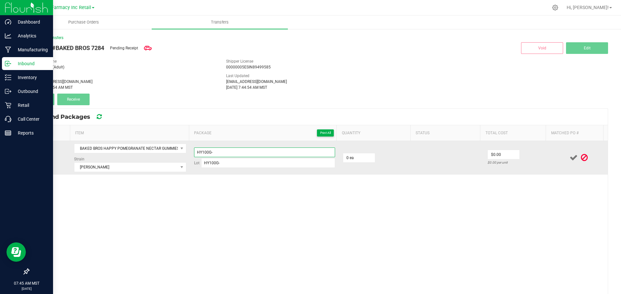
click at [252, 152] on input "HY100G-" at bounding box center [264, 153] width 141 height 10
type input "HY100G48"
click at [307, 163] on input "HY100G-" at bounding box center [268, 163] width 134 height 10
type input "HY100G-48"
click at [284, 153] on input "HY100G48" at bounding box center [264, 153] width 141 height 10
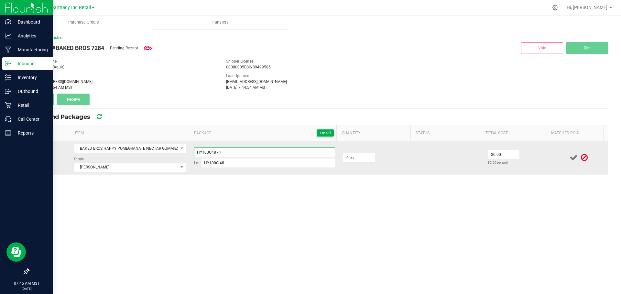
type input "HY100G48 - 1"
type input "36 ea"
type input "$4.90"
click at [515, 160] on div "$0.13611 per unit" at bounding box center [516, 163] width 58 height 6
click at [569, 159] on icon at bounding box center [573, 158] width 8 height 8
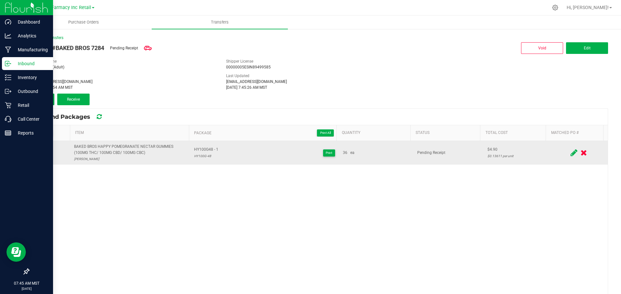
click at [40, 94] on button "Add" at bounding box center [41, 100] width 26 height 12
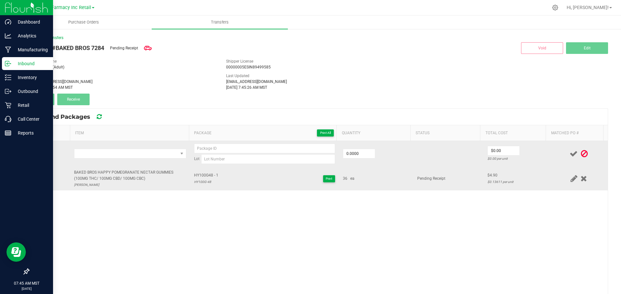
click at [107, 174] on div "BAKED BROS HAPPY POMEGRANATE NECTAR GUMMIES (100MG THC/ 100MG CBD/ 100MG CBC)" at bounding box center [130, 176] width 112 height 12
copy div "BAKED BROS HAPPY POMEGRANATE NECTAR GUMMIES (100MG THC/ 100MG CBD/ 100MG CBC)"
click at [76, 151] on span "NO DATA FOUND" at bounding box center [125, 153] width 103 height 9
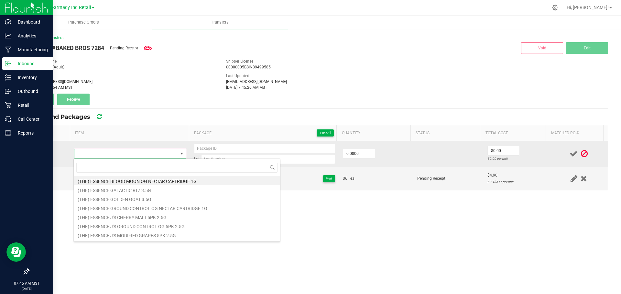
type input "BAKED BROS HAPPY POMEGRANATE NECTAR GUMMIES (100MG THC/ 100MG CBD/ 100MG CBC)"
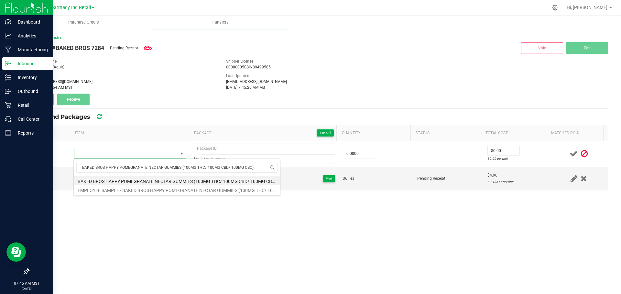
click at [164, 177] on li "BAKED BROS HAPPY POMEGRANATE NECTAR GUMMIES (100MG THC/ 100MG CBD/ 100MG CBC)" at bounding box center [177, 180] width 206 height 9
type input "0 ea"
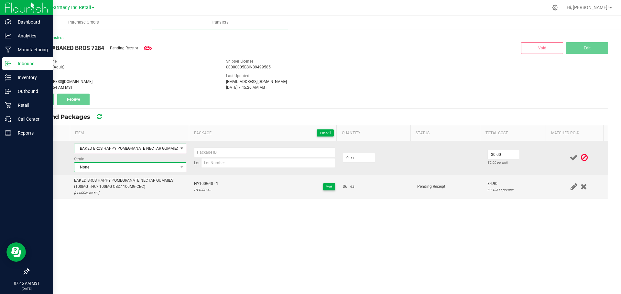
click at [128, 169] on span "None" at bounding box center [125, 167] width 103 height 9
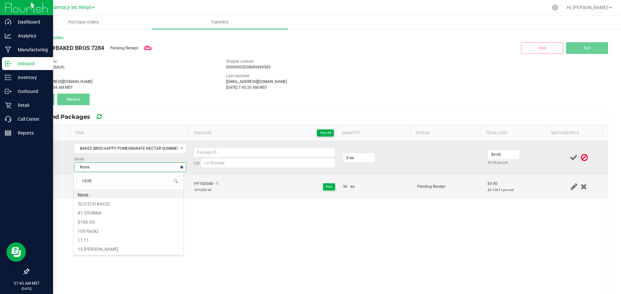
type input "HERER"
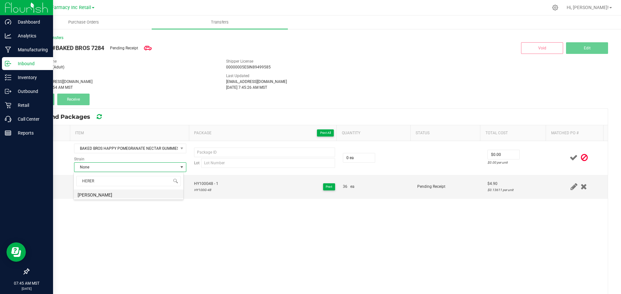
click at [107, 196] on li "Jack Herer" at bounding box center [129, 194] width 110 height 9
click at [197, 185] on span "HY100G48 - 1" at bounding box center [206, 184] width 24 height 6
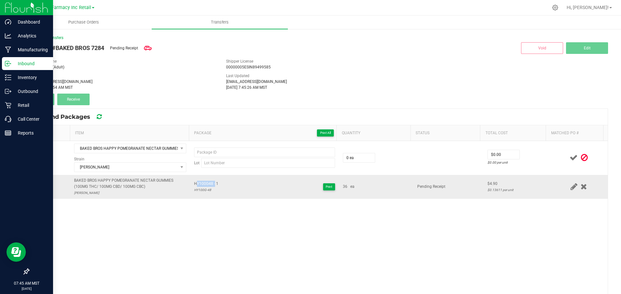
click at [197, 185] on span "HY100G48 - 1" at bounding box center [206, 184] width 24 height 6
drag, startPoint x: 197, startPoint y: 185, endPoint x: 209, endPoint y: 185, distance: 12.6
click at [197, 185] on span "HY100G48 - 1" at bounding box center [206, 184] width 24 height 6
type input "HY100G48 - 1"
click at [198, 194] on td "HY100G48 - 1 HY100G-48 Print" at bounding box center [264, 187] width 149 height 24
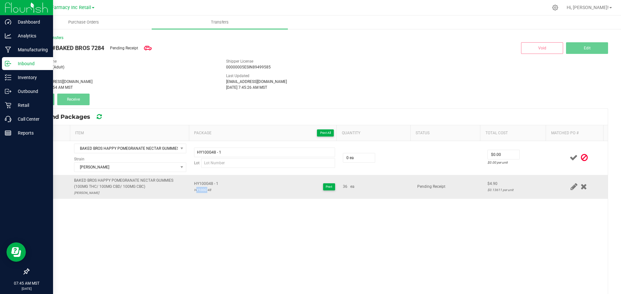
click at [198, 194] on td "HY100G48 - 1 HY100G-48 Print" at bounding box center [264, 187] width 149 height 24
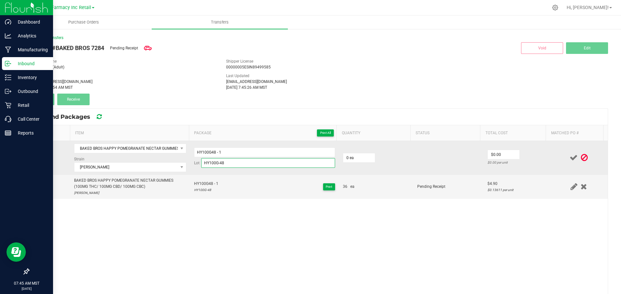
type input "HY100G-48"
click at [230, 158] on div "HY100G48 - 1 Lot HY100G-48" at bounding box center [264, 158] width 141 height 20
click at [232, 153] on input "HY100G48 - 1" at bounding box center [264, 153] width 141 height 10
type input "HY100G48 - 2"
click at [343, 162] on input "0" at bounding box center [359, 158] width 32 height 9
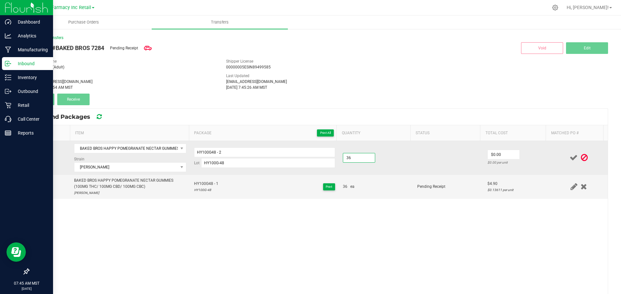
type input "36 ea"
click at [497, 149] on td "$0.00 $0.00 per unit" at bounding box center [516, 158] width 66 height 34
click at [497, 153] on input "0" at bounding box center [503, 154] width 32 height 9
type input "$4.90"
drag, startPoint x: 523, startPoint y: 154, endPoint x: 552, endPoint y: 154, distance: 29.1
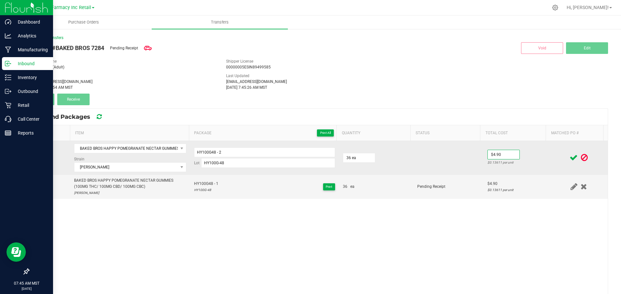
click at [524, 154] on td "$4.90 $0.13611 per unit" at bounding box center [516, 158] width 66 height 34
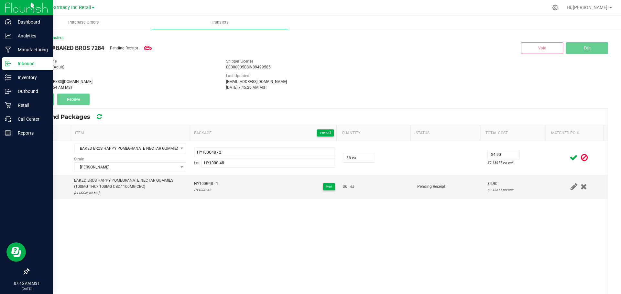
click at [558, 156] on div at bounding box center [578, 158] width 50 height 8
click at [569, 160] on icon at bounding box center [573, 158] width 8 height 8
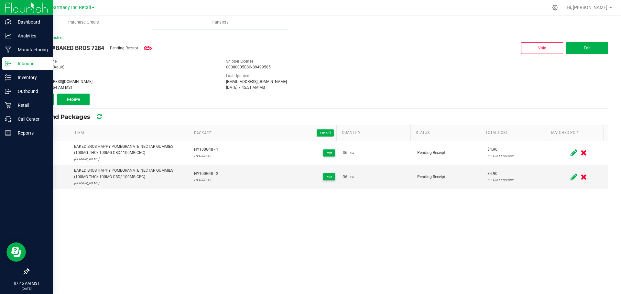
click at [25, 94] on div "< Inbound Transfers Transfer #BAKED BROS 7284 Pending Receipt Void Edit Shipper…" at bounding box center [318, 197] width 605 height 339
click at [33, 99] on button "Add" at bounding box center [41, 100] width 26 height 12
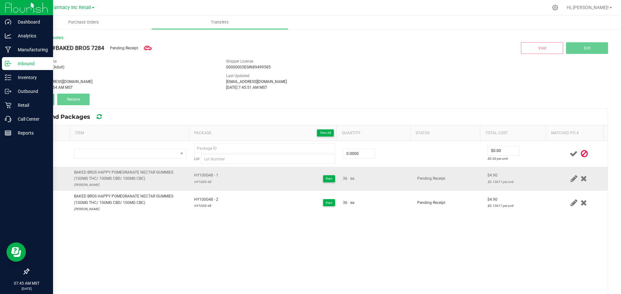
click at [81, 171] on div "BAKED BROS HAPPY POMEGRANATE NECTAR GUMMIES (100MG THC/ 100MG CBD/ 100MG CBC)" at bounding box center [130, 176] width 112 height 12
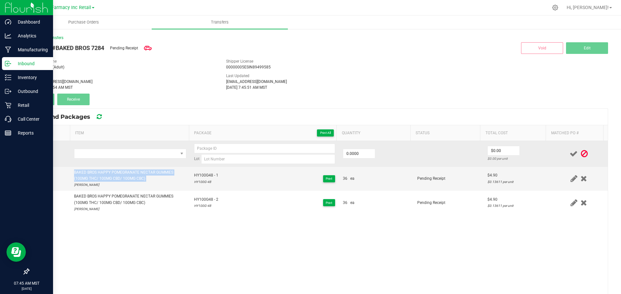
copy div "BAKED BROS HAPPY POMEGRANATE NECTAR GUMMIES (100MG THC/ 100MG CBD/ 100MG CBC)"
click at [111, 154] on span "NO DATA FOUND" at bounding box center [125, 153] width 103 height 9
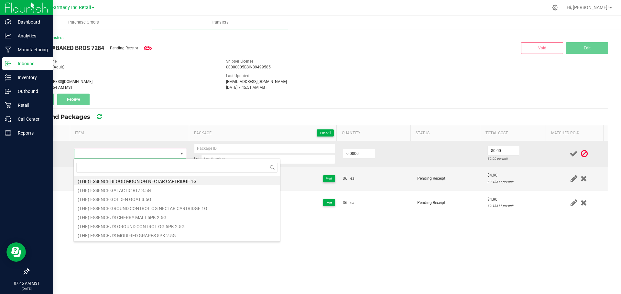
type input "BAKED BROS HAPPY POMEGRANATE NECTAR GUMMIES (100MG THC/ 100MG CBD/ 100MG CBC)"
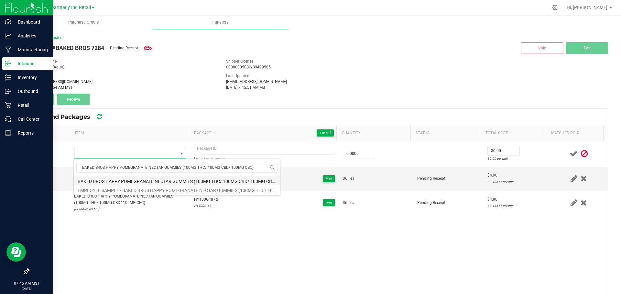
click at [145, 178] on li "BAKED BROS HAPPY POMEGRANATE NECTAR GUMMIES (100MG THC/ 100MG CBD/ 100MG CBC)" at bounding box center [177, 180] width 206 height 9
type input "0 ea"
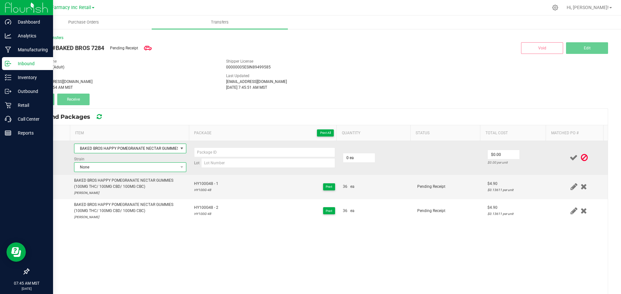
click at [166, 167] on span "None" at bounding box center [125, 167] width 103 height 9
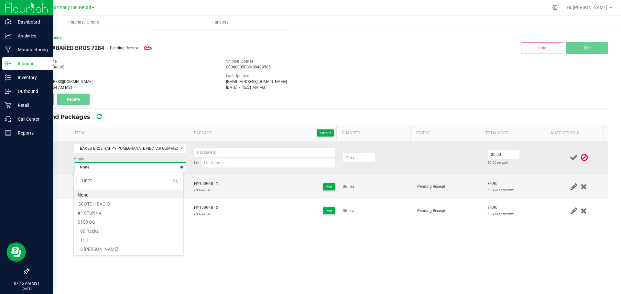
type input "HERER"
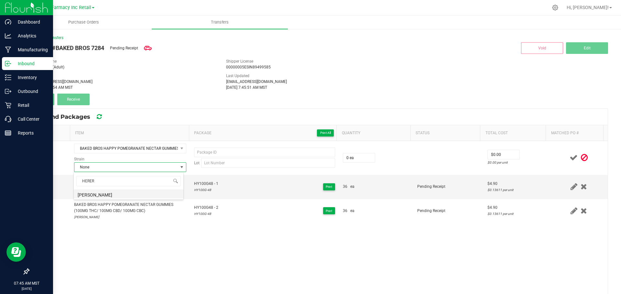
click at [103, 194] on li "Jack Herer" at bounding box center [129, 194] width 110 height 9
click at [216, 184] on div "HY100G48 - 1 HY100G-48 Print" at bounding box center [264, 187] width 141 height 12
click at [210, 183] on span "HY100G48 - 1" at bounding box center [206, 184] width 24 height 6
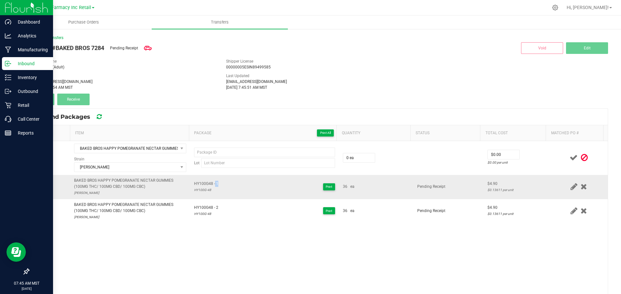
click at [210, 183] on span "HY100G48 - 1" at bounding box center [206, 184] width 24 height 6
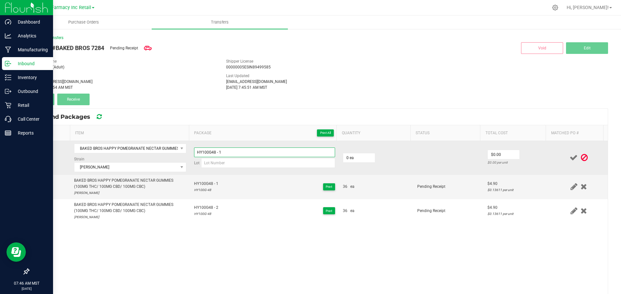
click at [239, 150] on input "HY100G48 - 1" at bounding box center [264, 153] width 141 height 10
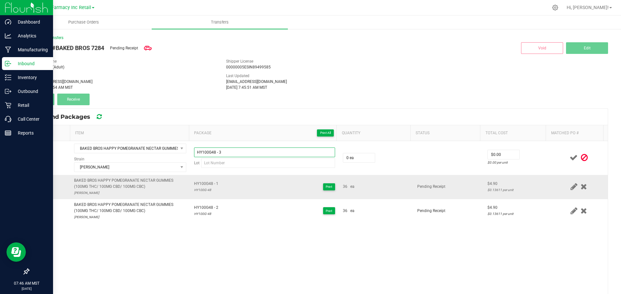
type input "HY100G48 - 3"
click at [196, 190] on div "HY100G-48" at bounding box center [206, 190] width 24 height 6
click at [196, 191] on div "HY100G-48" at bounding box center [206, 190] width 24 height 6
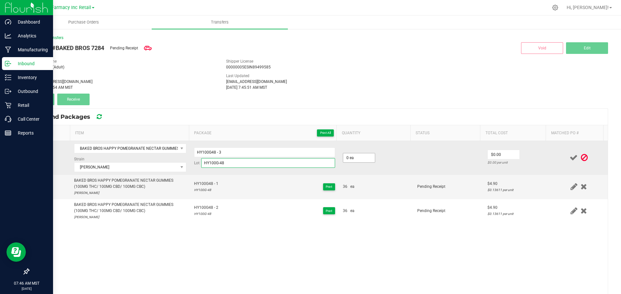
type input "HY100G-48"
click at [360, 158] on input "0" at bounding box center [359, 158] width 32 height 9
type input "36 ea"
type input "$4.90"
click at [528, 148] on td "$4.90 $0.13611 per unit" at bounding box center [516, 158] width 66 height 34
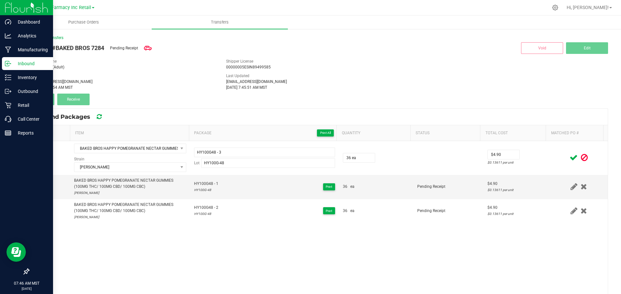
click at [569, 157] on icon at bounding box center [573, 158] width 8 height 8
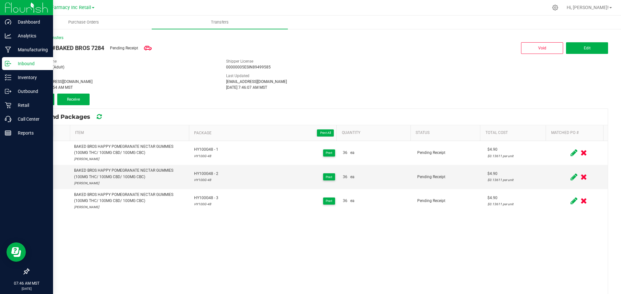
click at [36, 96] on button "Add" at bounding box center [41, 100] width 26 height 12
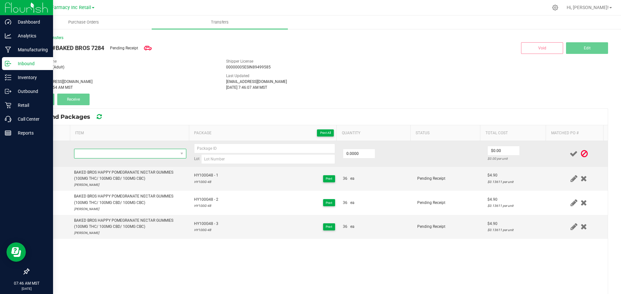
click at [136, 155] on span "NO DATA FOUND" at bounding box center [125, 153] width 103 height 9
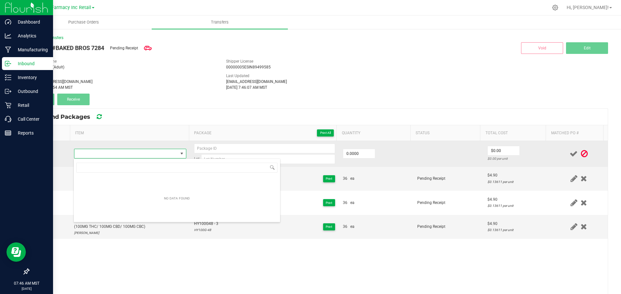
type input "BAKED BROS HAPPY POMEGRANATE NECTAR GUMMIES (100MG THC/ 100MG CBD/ 100MG CBC)"
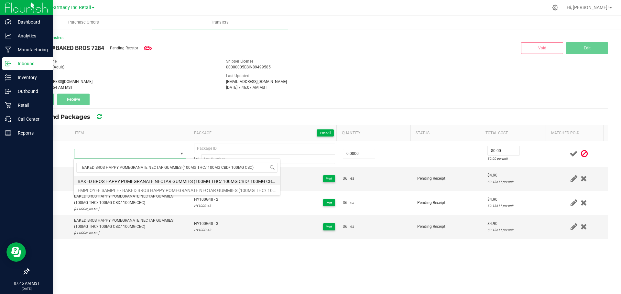
click at [170, 181] on li "BAKED BROS HAPPY POMEGRANATE NECTAR GUMMIES (100MG THC/ 100MG CBD/ 100MG CBC)" at bounding box center [177, 180] width 206 height 9
type input "0 ea"
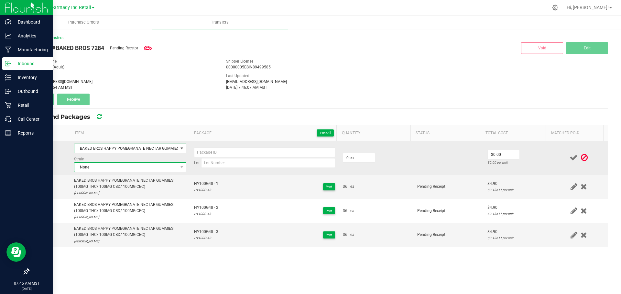
click at [142, 170] on span "None" at bounding box center [125, 167] width 103 height 9
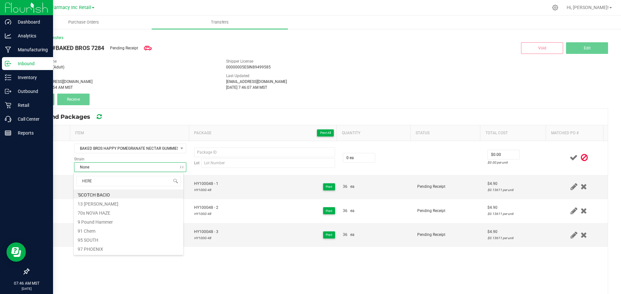
type input "HERER"
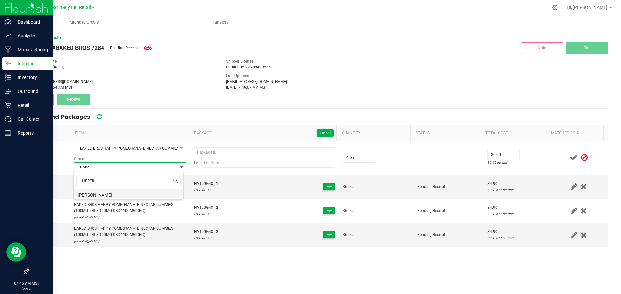
click at [108, 193] on li "Jack Herer" at bounding box center [129, 194] width 110 height 9
click at [202, 181] on span "HY100G48 - 1" at bounding box center [206, 184] width 24 height 6
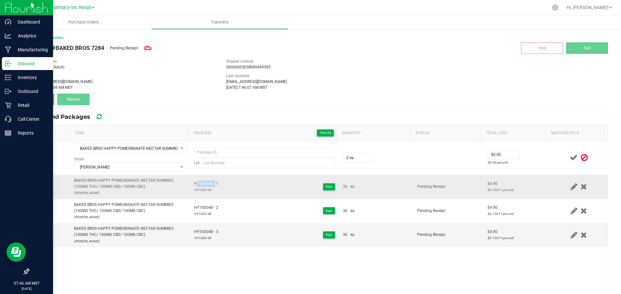
click at [202, 181] on span "HY100G48 - 1" at bounding box center [206, 184] width 24 height 6
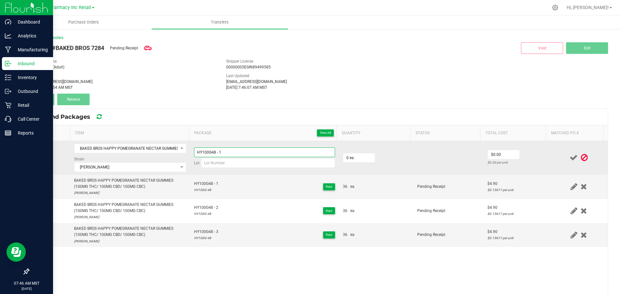
click at [235, 153] on input "HY100G48 - 1" at bounding box center [264, 153] width 141 height 10
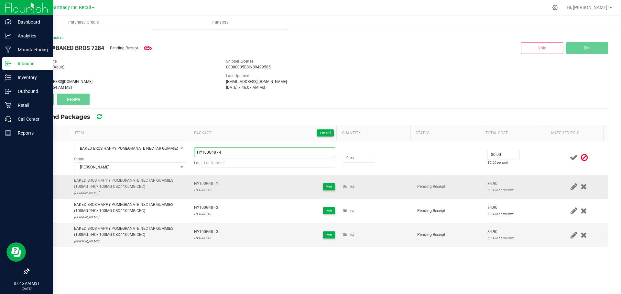
type input "HY100G48 - 4"
click at [197, 189] on div "HY100G-48" at bounding box center [206, 190] width 24 height 6
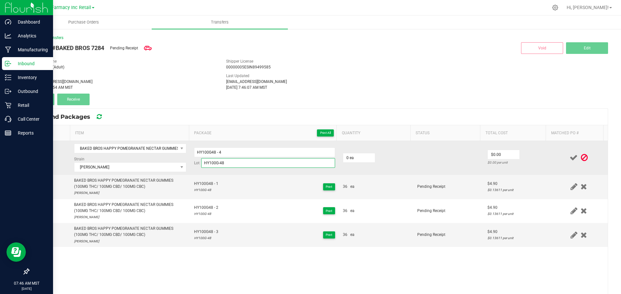
type input "HY100G-48"
click at [370, 164] on td "0 ea" at bounding box center [376, 158] width 74 height 34
click at [362, 159] on input "0" at bounding box center [359, 158] width 32 height 9
type input "36 ea"
click at [490, 153] on input "0" at bounding box center [503, 154] width 32 height 9
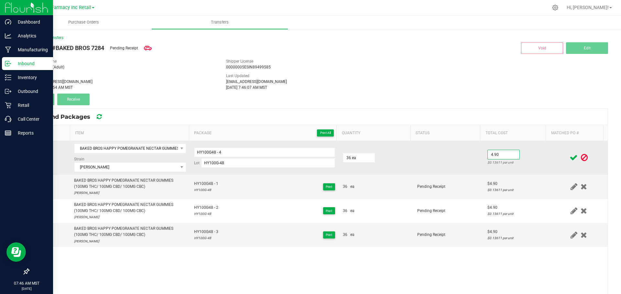
type input "$4.90"
click at [535, 154] on td "$4.90 $0.13611 per unit" at bounding box center [516, 158] width 66 height 34
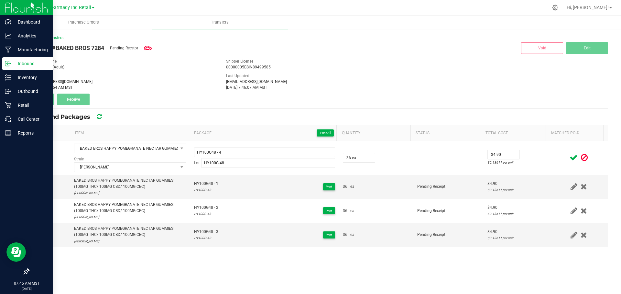
click at [569, 154] on icon at bounding box center [573, 158] width 8 height 8
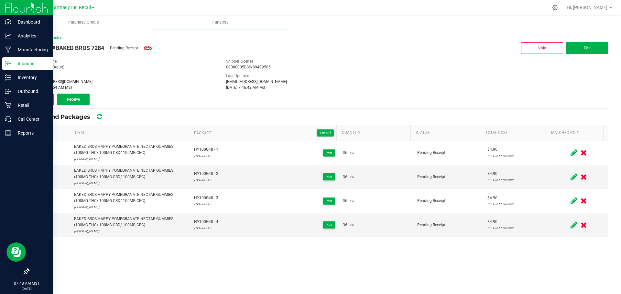
click at [32, 95] on button "Add" at bounding box center [41, 100] width 26 height 12
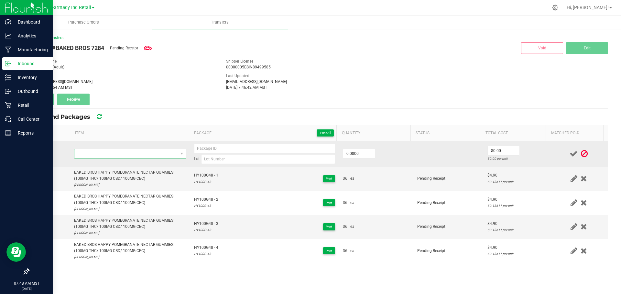
click at [133, 158] on span "NO DATA FOUND" at bounding box center [125, 153] width 103 height 9
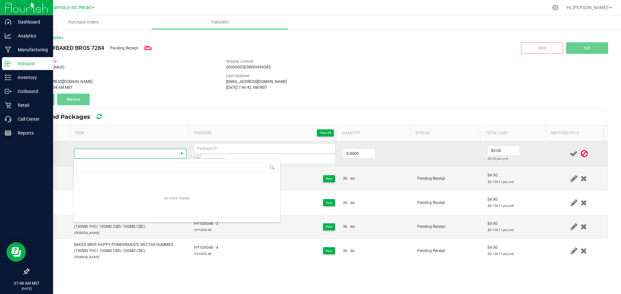
type input "BAKED BROS STONEY PRICKLY PEAR LEMONADE GUMMIES (100MG THC/100MG CBG)"
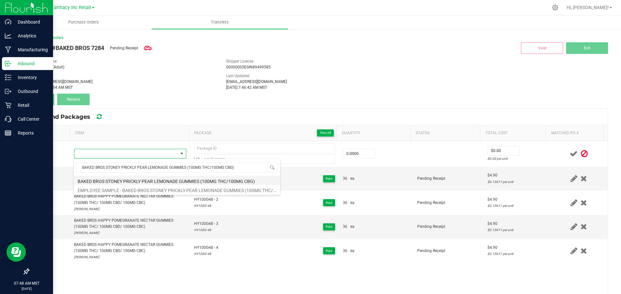
click at [150, 180] on li "BAKED BROS STONEY PRICKLY PEAR LEMONADE GUMMIES (100MG THC/100MG CBG)" at bounding box center [177, 180] width 206 height 9
type input "0 ea"
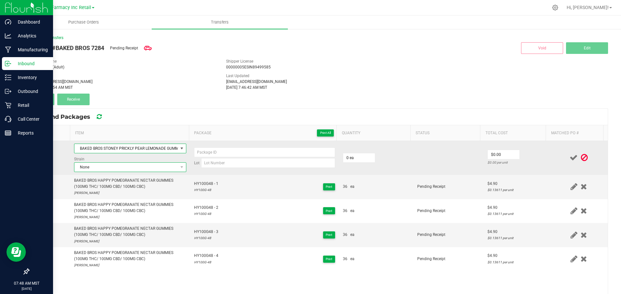
click at [81, 166] on span "None" at bounding box center [125, 167] width 103 height 9
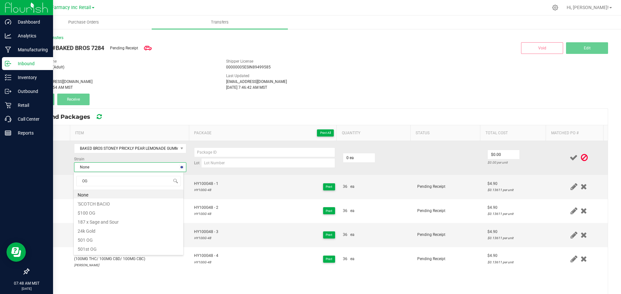
type input "OG K"
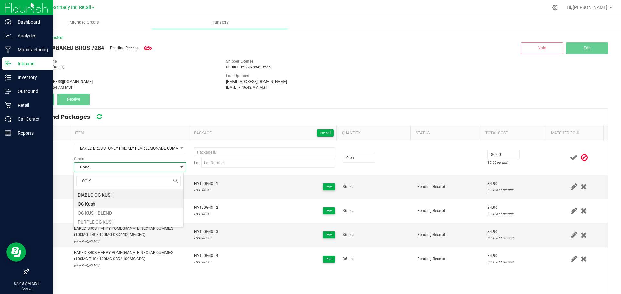
click at [94, 204] on li "OG Kush" at bounding box center [129, 203] width 110 height 9
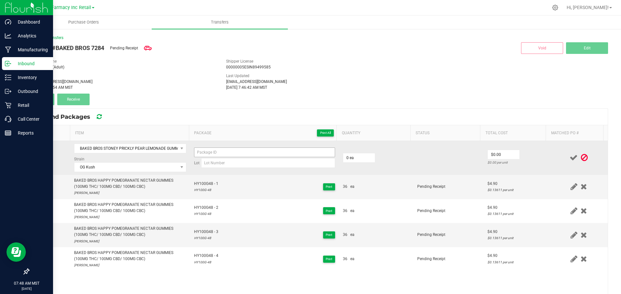
drag, startPoint x: 294, startPoint y: 168, endPoint x: 286, endPoint y: 155, distance: 15.4
click at [294, 168] on td "Lot" at bounding box center [264, 158] width 149 height 34
paste input "BAKED BROS STONEY PRICKLY PEAR LEMONADE GUMMI"
drag, startPoint x: 284, startPoint y: 165, endPoint x: 274, endPoint y: 153, distance: 16.1
click at [284, 165] on input at bounding box center [268, 163] width 134 height 10
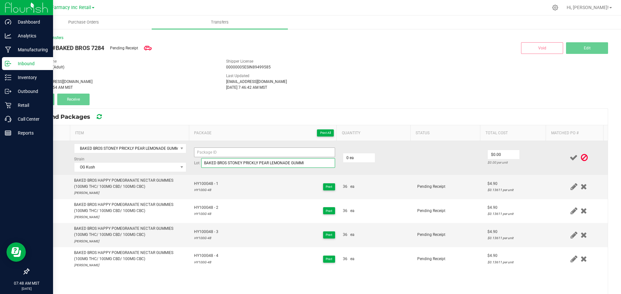
type input "BAKED BROS STONEY PRICKLY PEAR LEMONADE GUMMI"
paste input "BAKED BROS STONEY PRICKLY PEAR LEMONADE GUMMI"
type input "BAKED BROS STONEY PRICKLY PEAR LEMONADE GUMMI"
click at [274, 152] on input "BAKED BROS STONEY PRICKLY PEAR LEMONADE GUMMI" at bounding box center [264, 153] width 141 height 10
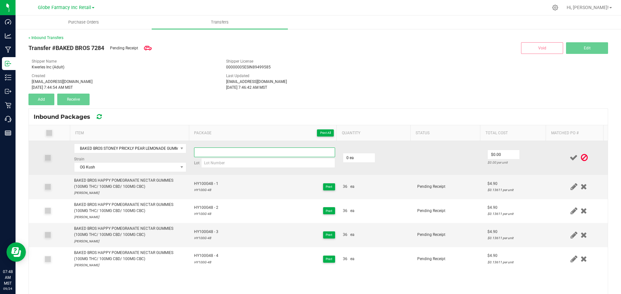
click at [271, 151] on input at bounding box center [264, 153] width 141 height 10
paste input "ST100G-38"
type input "ST100G-38"
click at [265, 165] on input at bounding box center [268, 163] width 134 height 10
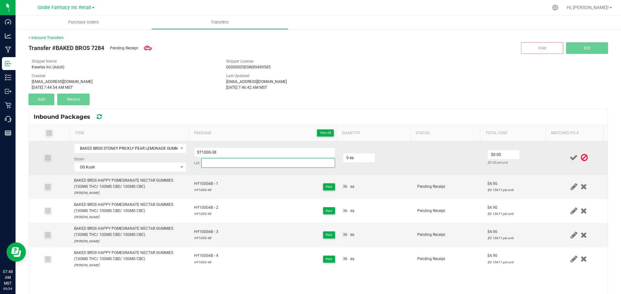
paste input "ST100G-38"
type input "ST100G-38"
click at [210, 153] on input "ST100G-38" at bounding box center [264, 153] width 141 height 10
type input "ST100G38 - 1"
click at [380, 164] on td "0 ea" at bounding box center [376, 158] width 74 height 34
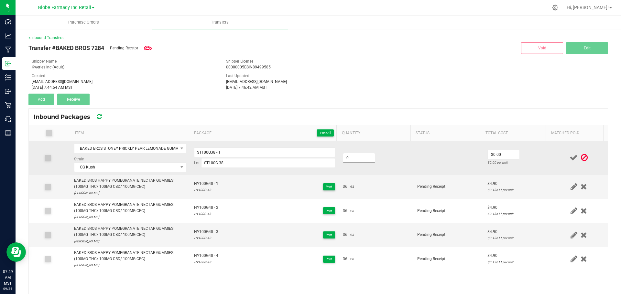
click at [355, 159] on input "0" at bounding box center [359, 158] width 32 height 9
type input "36 ea"
type input "$4.90"
click at [526, 138] on th "Total Cost" at bounding box center [513, 133] width 66 height 16
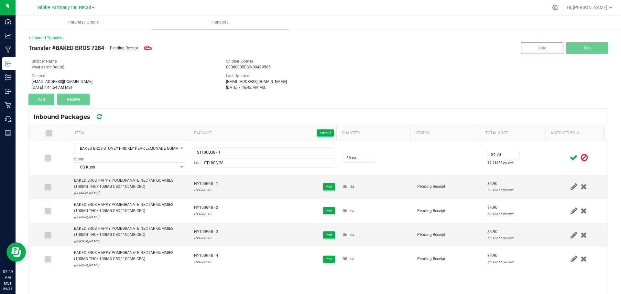
click at [569, 157] on icon at bounding box center [573, 158] width 8 height 8
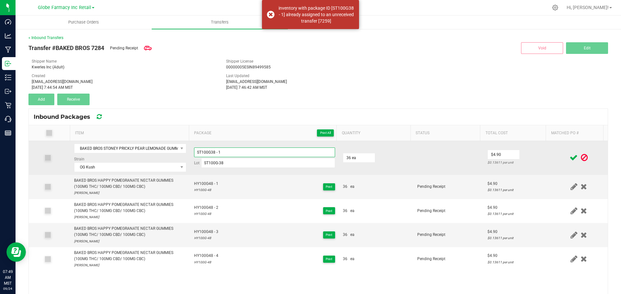
click at [250, 155] on input "ST100G38 - 1" at bounding box center [264, 153] width 141 height 10
type input "ST100G38 - 01"
drag, startPoint x: 526, startPoint y: 151, endPoint x: 537, endPoint y: 154, distance: 10.3
click at [527, 152] on td "$4.90 $0.13611 per unit" at bounding box center [516, 158] width 66 height 34
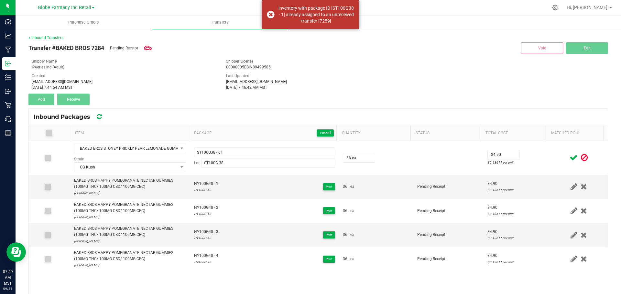
click at [568, 157] on span at bounding box center [573, 158] width 11 height 13
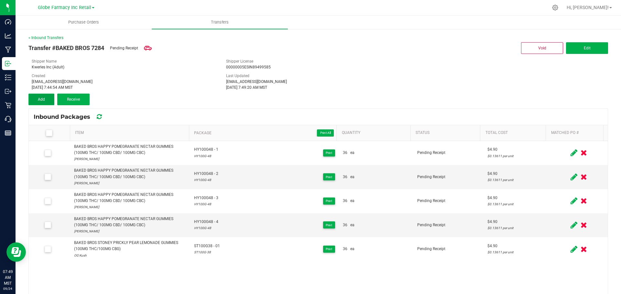
click at [37, 100] on button "Add" at bounding box center [41, 100] width 26 height 12
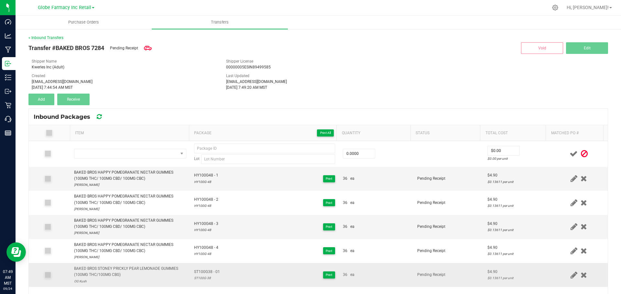
click at [161, 273] on div "BAKED BROS STONEY PRICKLY PEAR LEMONADE GUMMIES (100MG THC/100MG CBG)" at bounding box center [130, 272] width 112 height 12
click at [162, 271] on div "BAKED BROS STONEY PRICKLY PEAR LEMONADE GUMMIES (100MG THC/100MG CBG)" at bounding box center [130, 272] width 112 height 12
click at [163, 270] on div "BAKED BROS STONEY PRICKLY PEAR LEMONADE GUMMIES (100MG THC/100MG CBG)" at bounding box center [130, 272] width 112 height 12
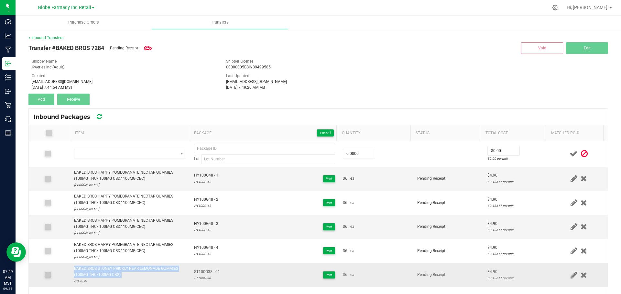
click at [163, 270] on div "BAKED BROS STONEY PRICKLY PEAR LEMONADE GUMMIES (100MG THC/100MG CBG)" at bounding box center [130, 272] width 112 height 12
copy div "BAKED BROS STONEY PRICKLY PEAR LEMONADE GUMMIES (100MG THC/100MG CBG)"
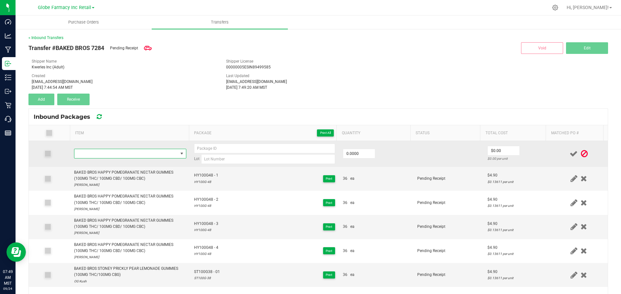
click at [153, 156] on span "NO DATA FOUND" at bounding box center [125, 153] width 103 height 9
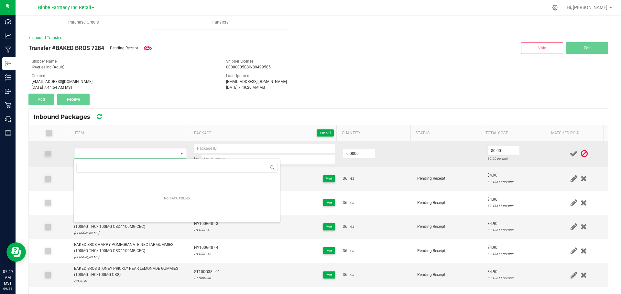
type input "BAKED BROS STONEY PRICKLY PEAR LEMONADE GUMMIES (100MG THC/100MG CBG)"
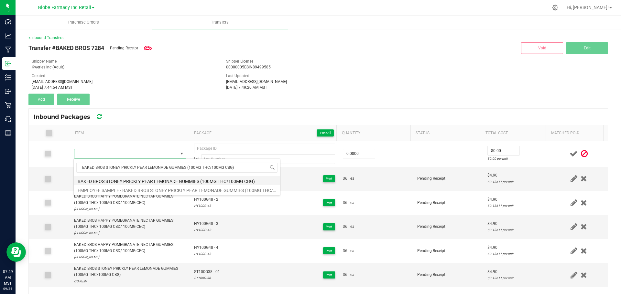
click at [122, 179] on li "BAKED BROS STONEY PRICKLY PEAR LEMONADE GUMMIES (100MG THC/100MG CBG)" at bounding box center [177, 180] width 206 height 9
type input "0 ea"
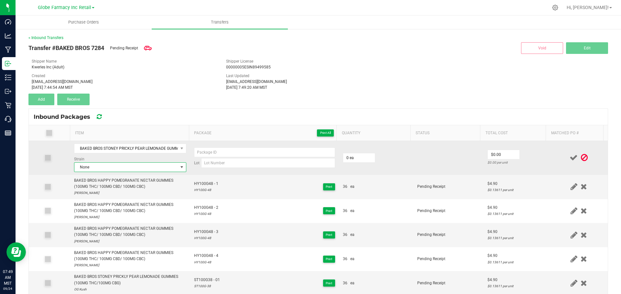
click at [106, 167] on span "None" at bounding box center [125, 167] width 103 height 9
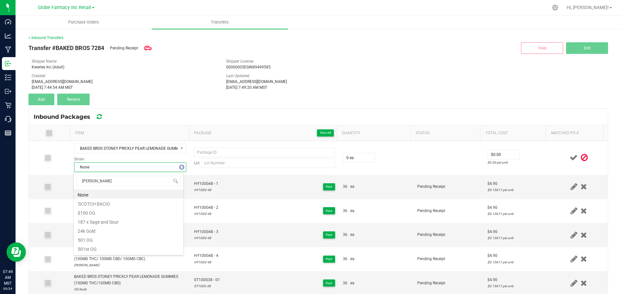
type input "OG KUSH"
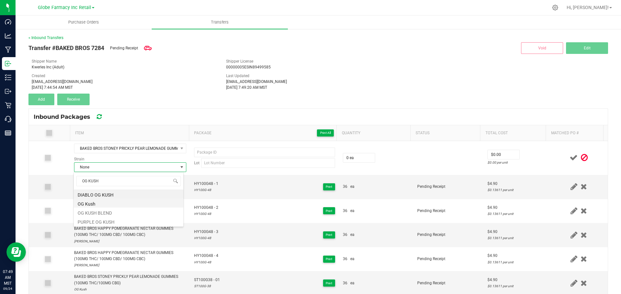
click at [124, 204] on li "OG Kush" at bounding box center [129, 203] width 110 height 9
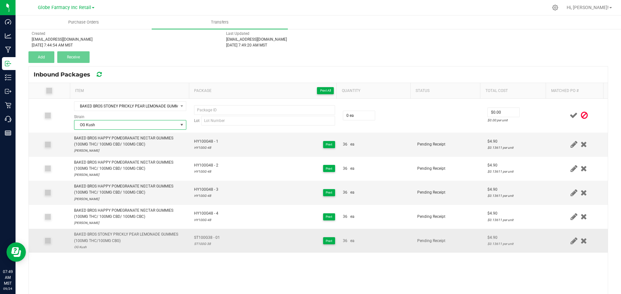
scroll to position [32, 0]
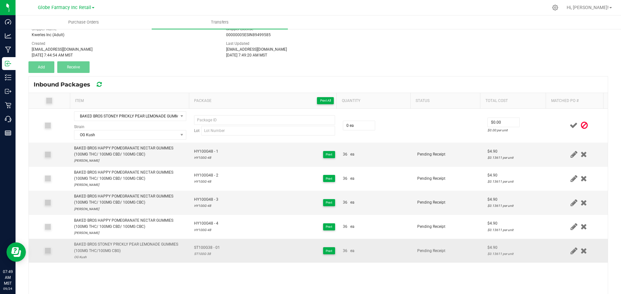
click at [204, 248] on span "ST100G38 - 01" at bounding box center [207, 248] width 26 height 6
type input "ST100G38 - 01"
click at [200, 254] on div "ST100G-38" at bounding box center [207, 254] width 26 height 6
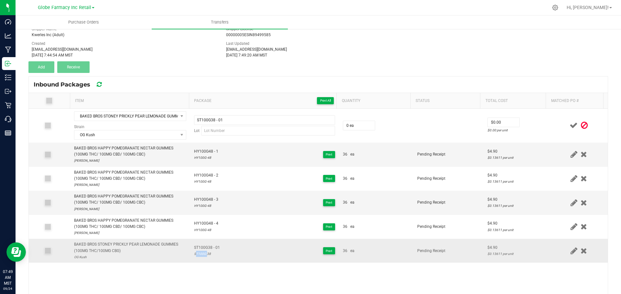
click at [200, 254] on div "ST100G-38" at bounding box center [207, 254] width 26 height 6
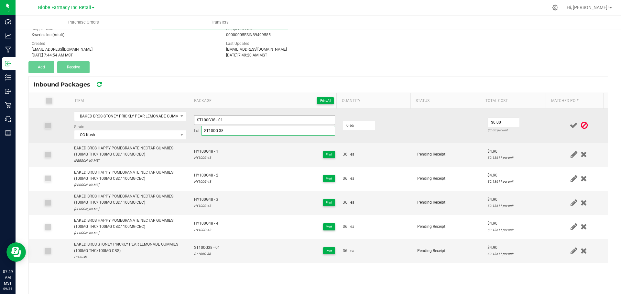
type input "ST100G-38"
click at [228, 119] on input "ST100G38 - 01" at bounding box center [264, 120] width 141 height 10
type input "ST100G38 - 02"
type input "0 ea"
type input "$0.00"
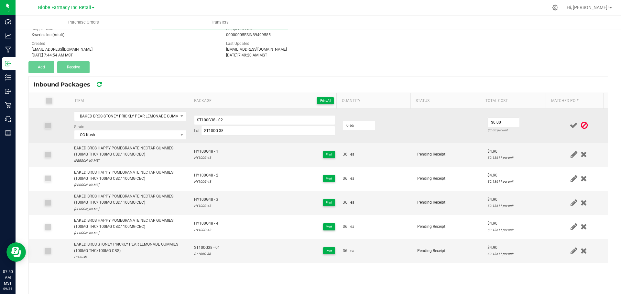
click at [356, 119] on td "0 ea" at bounding box center [376, 126] width 74 height 34
click at [356, 125] on input "0" at bounding box center [359, 125] width 32 height 9
type input "36 ea"
type input "$4.90"
click at [521, 123] on td "$4.90 $0.13611 per unit" at bounding box center [516, 126] width 66 height 34
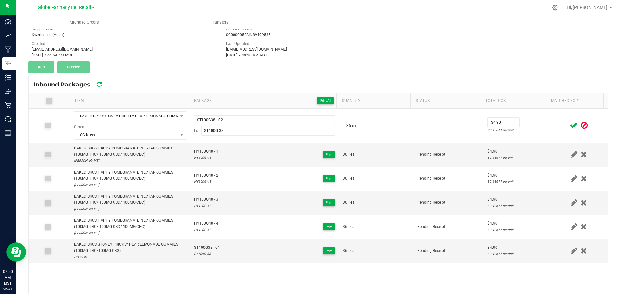
click at [568, 123] on span at bounding box center [573, 125] width 11 height 13
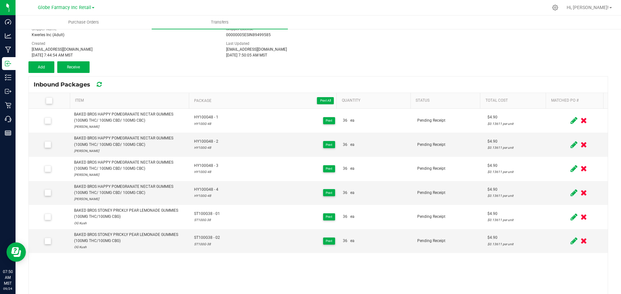
click at [36, 60] on div "Transfer #BAKED BROS 7284 Pending Receipt Void Edit Shipper Name Kwerles Inc (A…" at bounding box center [317, 40] width 579 height 65
click at [38, 65] on button "Add" at bounding box center [41, 67] width 26 height 12
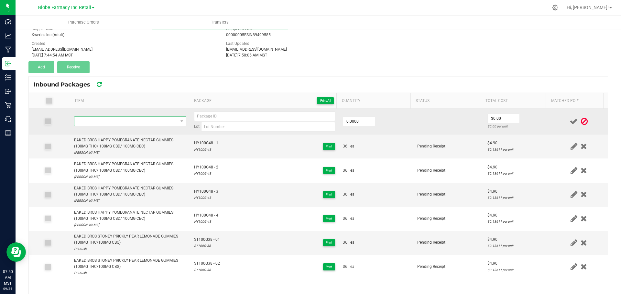
click at [143, 126] on span "NO DATA FOUND" at bounding box center [125, 121] width 103 height 9
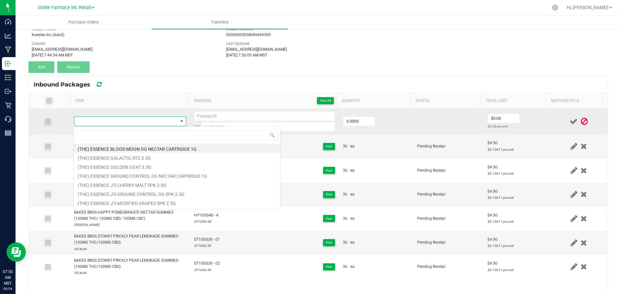
scroll to position [10, 110]
type input "BAKED BROS STONEY PRICKLY PEAR LEMONADE GUMMIES (100MG THC/100MG CBG)"
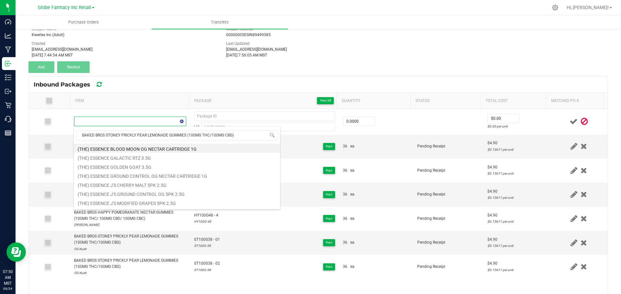
click at [153, 91] on div "Inbound Packages" at bounding box center [318, 85] width 579 height 16
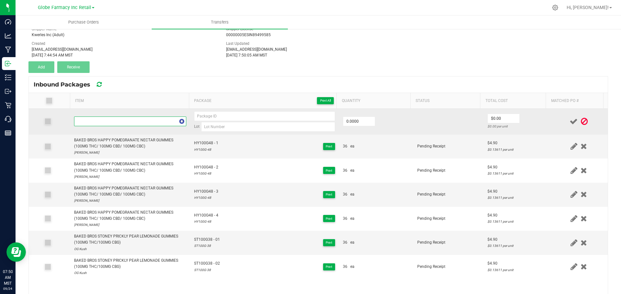
click at [141, 123] on span "NO DATA FOUND" at bounding box center [125, 121] width 103 height 9
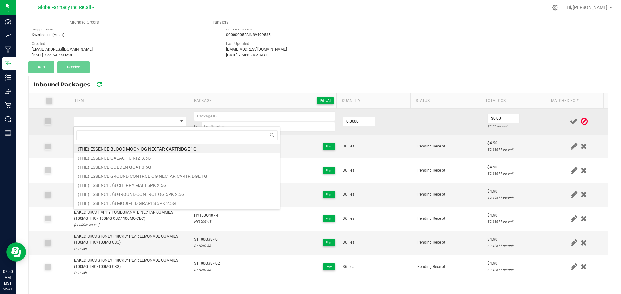
type input "BAKED BROS STONEY PRICKLY PEAR LEMONADE GUMMIES (100MG THC/100MG CBG)"
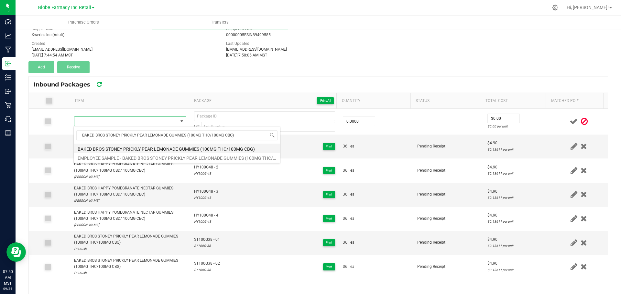
click at [154, 148] on li "BAKED BROS STONEY PRICKLY PEAR LEMONADE GUMMIES (100MG THC/100MG CBG)" at bounding box center [177, 148] width 206 height 9
type input "0 ea"
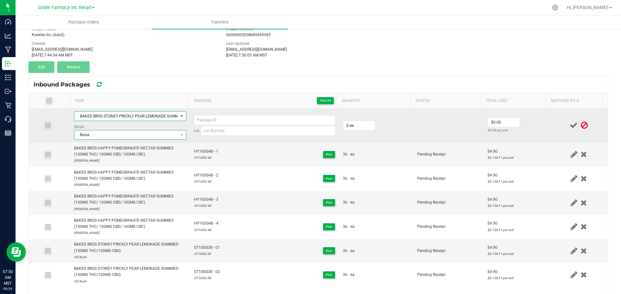
click at [108, 134] on span "None" at bounding box center [125, 135] width 103 height 9
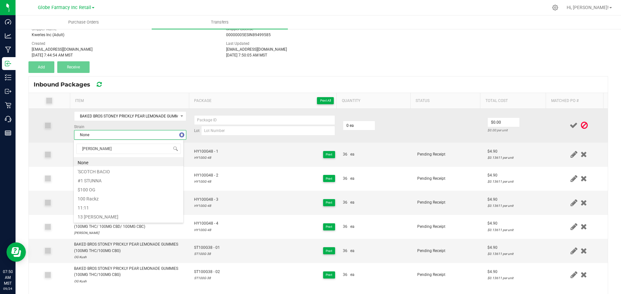
type input "OG KUSH"
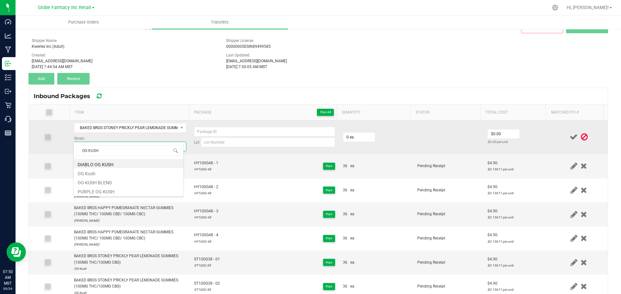
scroll to position [0, 0]
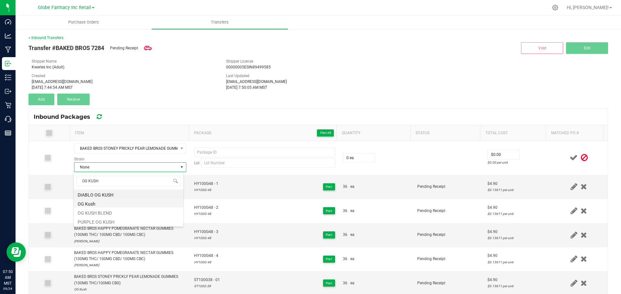
click at [108, 203] on li "OG Kush" at bounding box center [129, 203] width 110 height 9
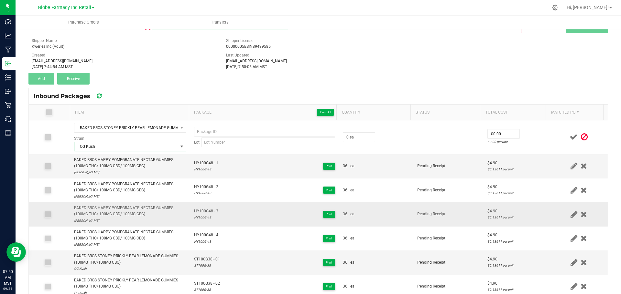
scroll to position [32, 0]
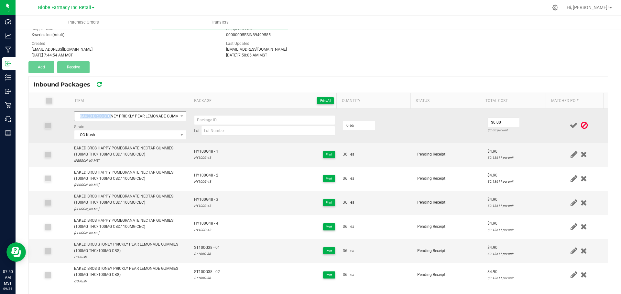
click at [111, 112] on td "BAKED BROS STONEY PRICKLY PEAR LEMONADE GUMMIES (100MG THC/100MG CBG) Strain OG…" at bounding box center [130, 126] width 120 height 34
click at [111, 115] on span "BAKED BROS STONEY PRICKLY PEAR LEMONADE GUMMIES (100MG THC/100MG CBG)" at bounding box center [125, 116] width 103 height 9
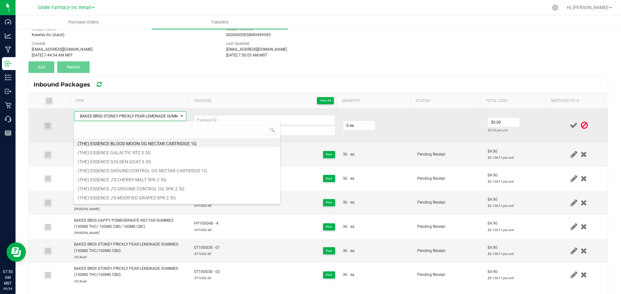
scroll to position [10, 110]
type input "BAKED BROS SLEEPY BLACKBERRY ACAI GUMMIES (100MG THC/200MG CBD)"
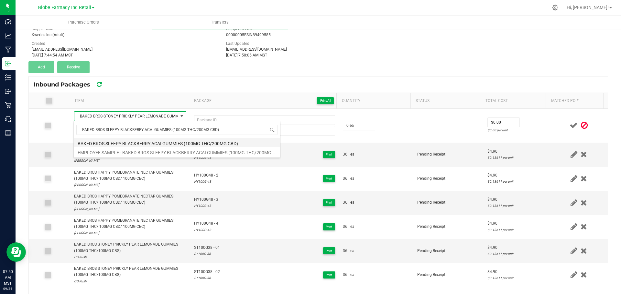
click at [148, 143] on li "BAKED BROS SLEEPY BLACKBERRY ACAI GUMMIES (100MG THC/200MG CBD)" at bounding box center [177, 142] width 206 height 9
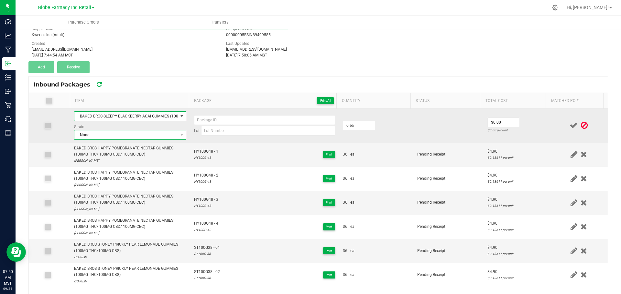
click at [133, 133] on span "None" at bounding box center [125, 135] width 103 height 9
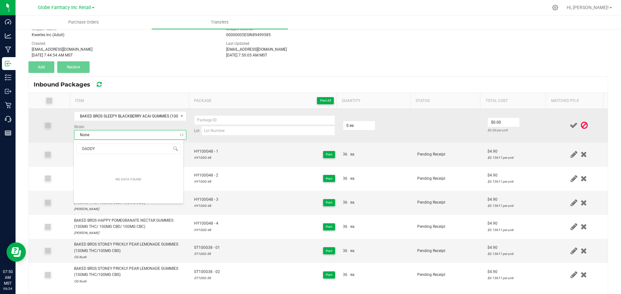
type input "DADDY P"
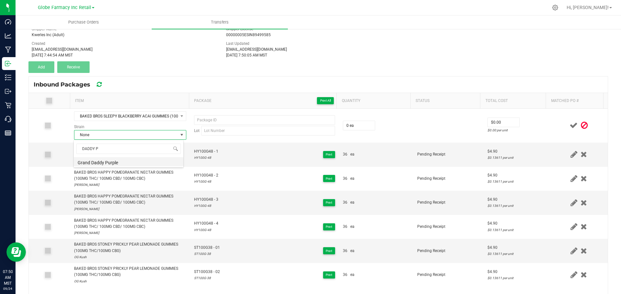
click at [121, 165] on li "Grand Daddy Purple" at bounding box center [129, 161] width 110 height 9
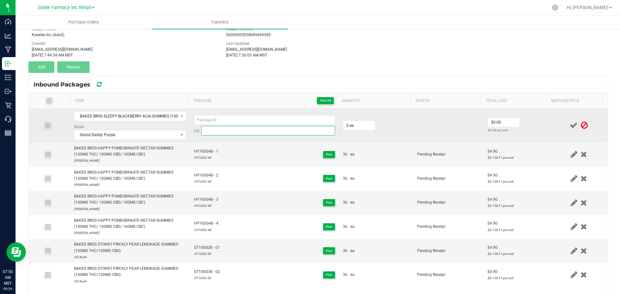
click at [215, 131] on input at bounding box center [268, 131] width 134 height 10
paste input "SL100G-62"
type input "SL100G-62"
click at [220, 115] on td "Lot SL100G-62" at bounding box center [264, 126] width 149 height 34
paste input "SL100G-62"
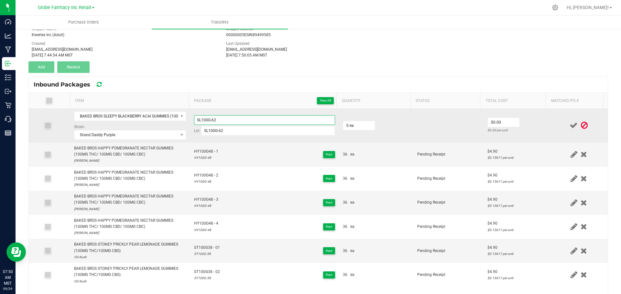
click at [219, 119] on input "SL100G-62" at bounding box center [264, 120] width 141 height 10
drag, startPoint x: 209, startPoint y: 121, endPoint x: 229, endPoint y: 123, distance: 19.5
click at [209, 121] on input "SL100G-62" at bounding box center [264, 120] width 141 height 10
click at [256, 123] on input "SL100G62" at bounding box center [264, 120] width 141 height 10
type input "SL100G62 - 1"
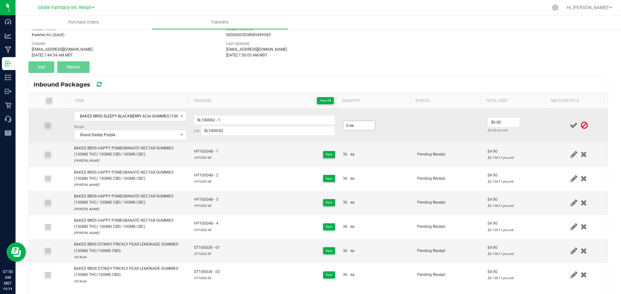
drag, startPoint x: 335, startPoint y: 124, endPoint x: 342, endPoint y: 126, distance: 7.7
click at [339, 125] on td "0 ea" at bounding box center [376, 126] width 74 height 34
click at [359, 127] on input "0" at bounding box center [359, 125] width 32 height 9
type input "36 ea"
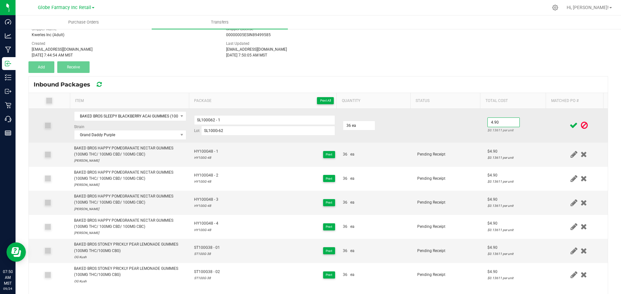
type input "$4.90"
click at [504, 132] on div "$0.13611 per unit" at bounding box center [516, 130] width 58 height 6
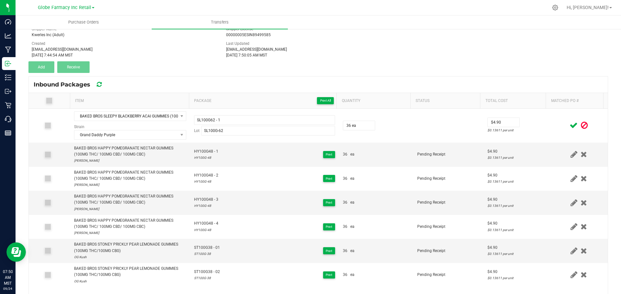
click at [553, 132] on td at bounding box center [578, 126] width 58 height 34
click at [569, 126] on icon at bounding box center [573, 126] width 8 height 8
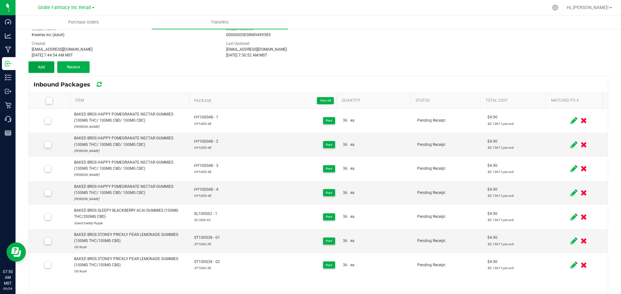
click at [45, 69] on button "Add" at bounding box center [41, 67] width 26 height 12
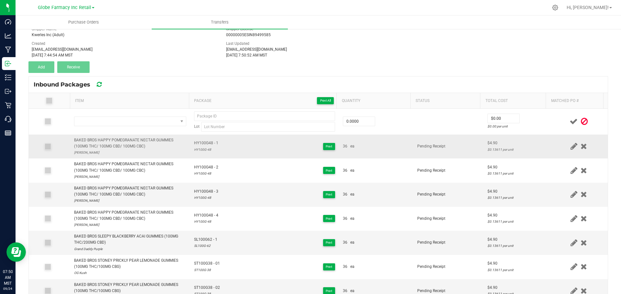
click at [95, 140] on div "BAKED BROS HAPPY POMEGRANATE NECTAR GUMMIES (100MG THC/ 100MG CBD/ 100MG CBC)" at bounding box center [130, 143] width 112 height 12
click at [134, 238] on div "BAKED BROS SLEEPY BLACKBERRY ACAI GUMMIES (100MG THC/200MG CBD)" at bounding box center [130, 240] width 112 height 12
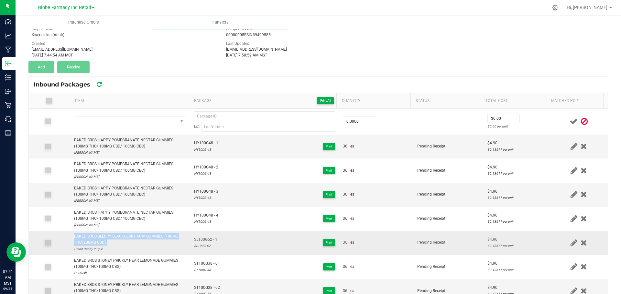
click at [134, 238] on div "BAKED BROS SLEEPY BLACKBERRY ACAI GUMMIES (100MG THC/200MG CBD)" at bounding box center [130, 240] width 112 height 12
copy div "BAKED BROS SLEEPY BLACKBERRY ACAI GUMMIES (100MG THC/200MG CBD)"
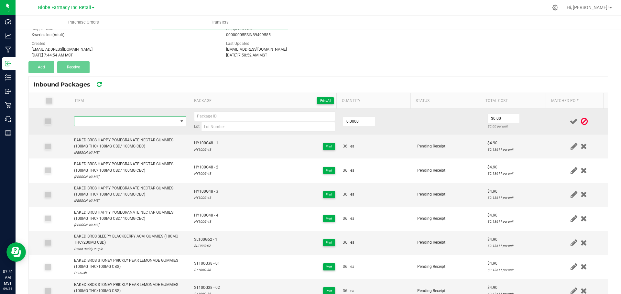
click at [129, 119] on span "NO DATA FOUND" at bounding box center [125, 121] width 103 height 9
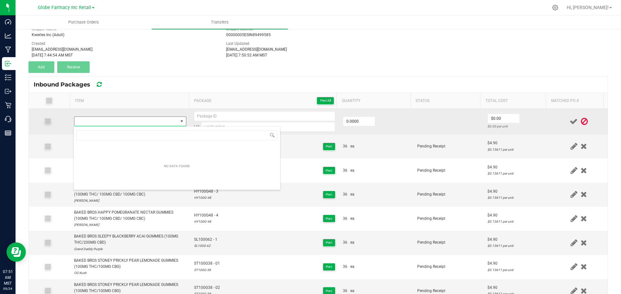
type input "BAKED BROS SLEEPY BLACKBERRY ACAI GUMMIES (100MG THC/200MG CBD)"
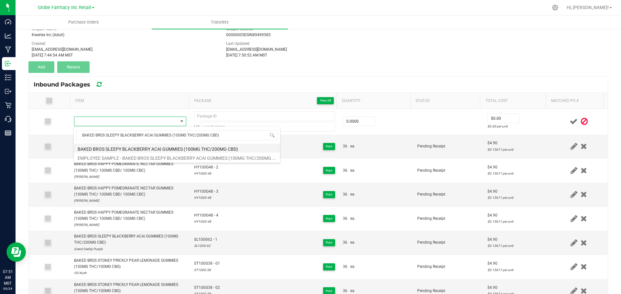
click at [143, 149] on li "BAKED BROS SLEEPY BLACKBERRY ACAI GUMMIES (100MG THC/200MG CBD)" at bounding box center [177, 148] width 206 height 9
type input "0 ea"
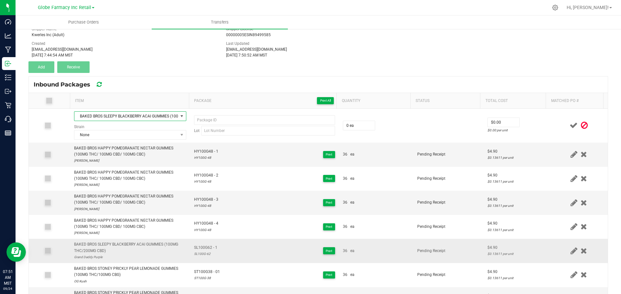
click at [198, 244] on td "SL100G62 - 1 SL100G-62 Print" at bounding box center [264, 251] width 149 height 24
type input "SL100G62 - 1"
click at [196, 255] on div "SL100G-62" at bounding box center [205, 254] width 23 height 6
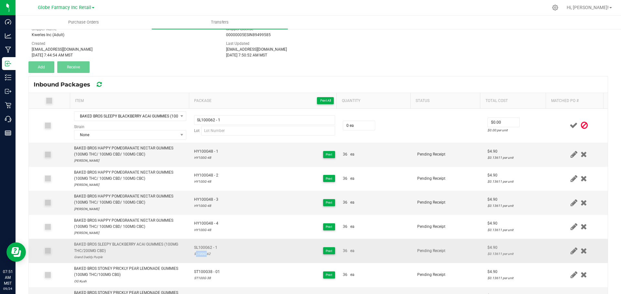
click at [196, 255] on div "SL100G-62" at bounding box center [205, 254] width 23 height 6
click at [202, 255] on div "SL100G-62" at bounding box center [205, 254] width 23 height 6
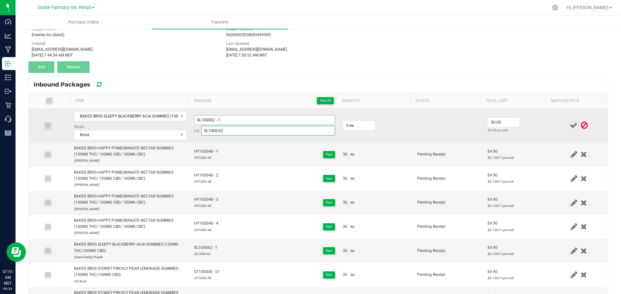
type input "SL100G-62"
click at [229, 118] on input "SL100G62 - 1" at bounding box center [264, 120] width 141 height 10
type input "SL100G62 - 2"
click at [107, 139] on td "BAKED BROS SLEEPY BLACKBERRY ACAI GUMMIES (100MG THC/200MG CBD) Strain None" at bounding box center [130, 126] width 120 height 34
click at [106, 135] on span "None" at bounding box center [125, 135] width 103 height 9
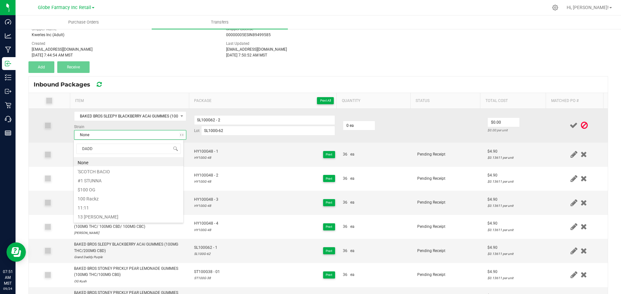
type input "DADDY"
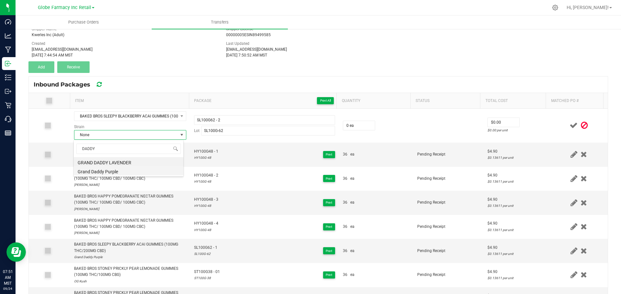
click at [111, 169] on li "Grand Daddy Purple" at bounding box center [129, 170] width 110 height 9
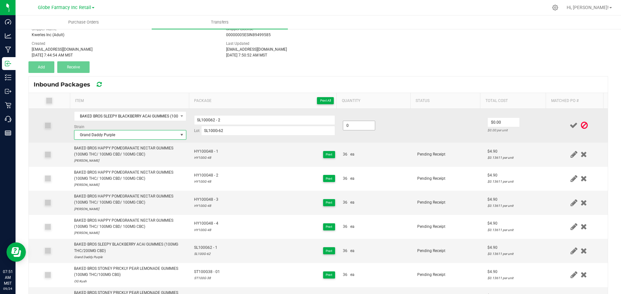
click at [356, 125] on input "0" at bounding box center [359, 125] width 32 height 9
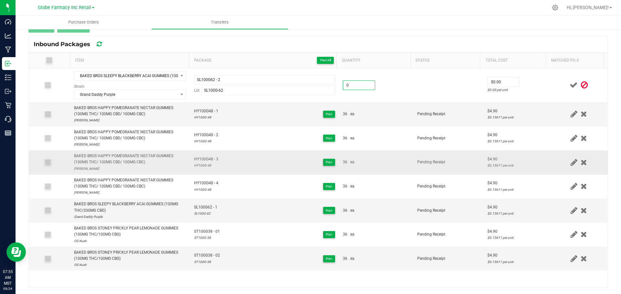
scroll to position [73, 0]
click at [209, 206] on span "SL100G62 - 1" at bounding box center [205, 207] width 23 height 6
copy span "SL100G62 - 1"
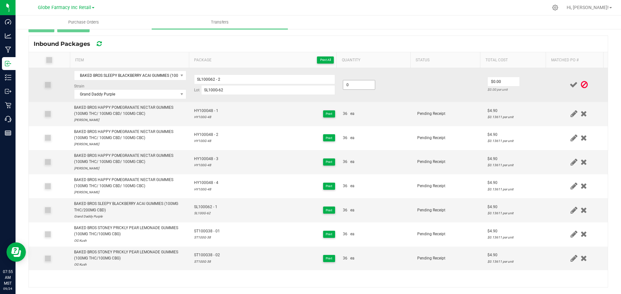
click at [348, 88] on input "0" at bounding box center [359, 84] width 32 height 9
type input "36 ea"
type input "$4.90"
click at [549, 89] on td at bounding box center [578, 85] width 58 height 34
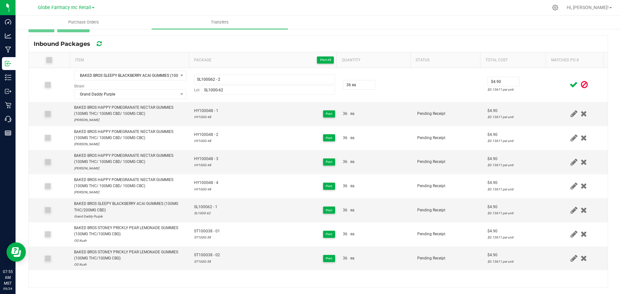
click at [569, 83] on icon at bounding box center [573, 85] width 8 height 8
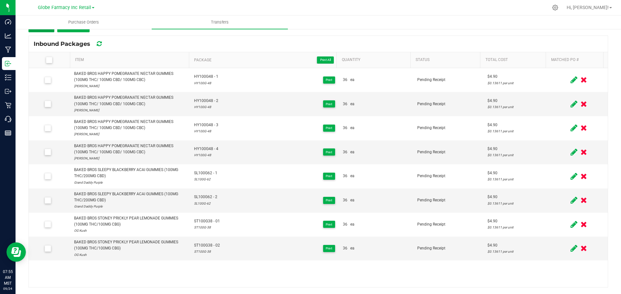
drag, startPoint x: 49, startPoint y: 30, endPoint x: 52, endPoint y: 33, distance: 3.9
click at [50, 32] on div "< Inbound Transfers Transfer #BAKED BROS 7284 Pending Receipt Void Edit Shipper…" at bounding box center [317, 125] width 579 height 326
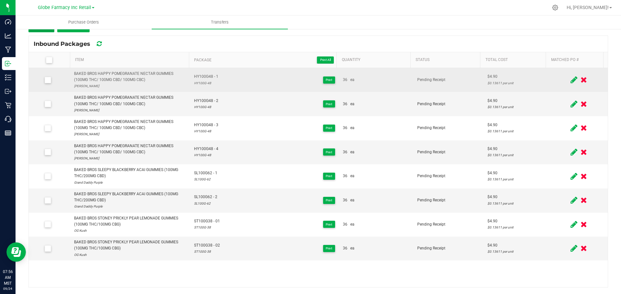
scroll to position [41, 0]
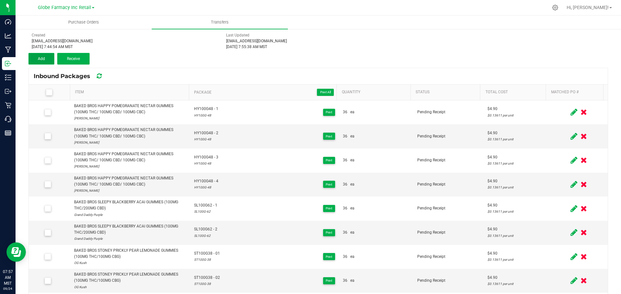
click at [49, 62] on button "Add" at bounding box center [41, 59] width 26 height 12
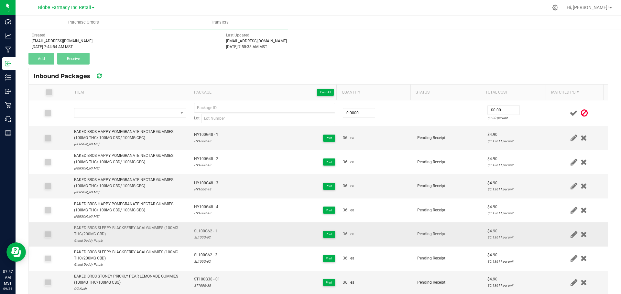
click at [151, 227] on div "BAKED BROS SLEEPY BLACKBERRY ACAI GUMMIES (100MG THC/200MG CBD)" at bounding box center [130, 231] width 112 height 12
copy div "BAKED BROS SLEEPY BLACKBERRY ACAI GUMMIES (100MG THC/200MG CBD)"
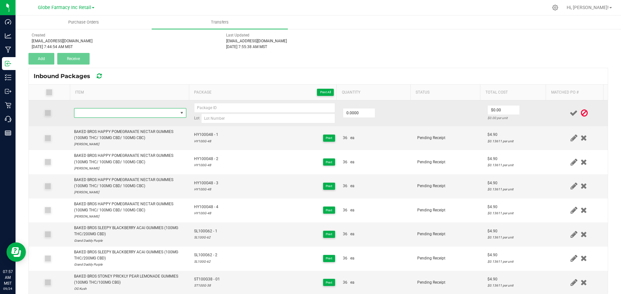
click at [142, 113] on span "NO DATA FOUND" at bounding box center [125, 113] width 103 height 9
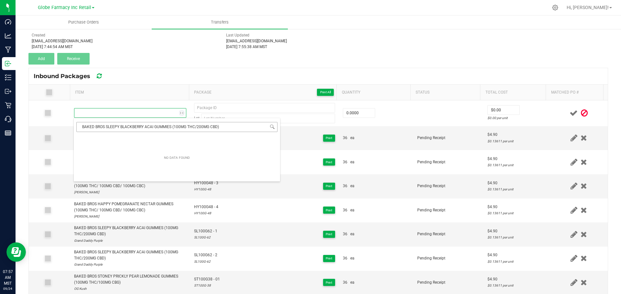
scroll to position [10, 110]
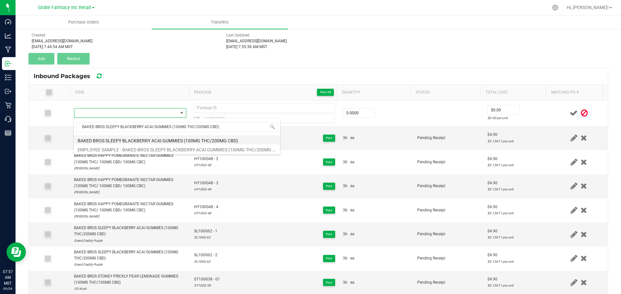
click at [165, 137] on li "BAKED BROS SLEEPY BLACKBERRY ACAI GUMMIES (100MG THC/200MG CBD)" at bounding box center [177, 139] width 206 height 9
type input "0 ea"
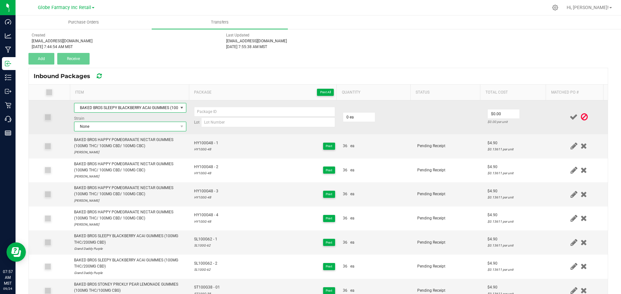
click at [128, 127] on span "None" at bounding box center [125, 126] width 103 height 9
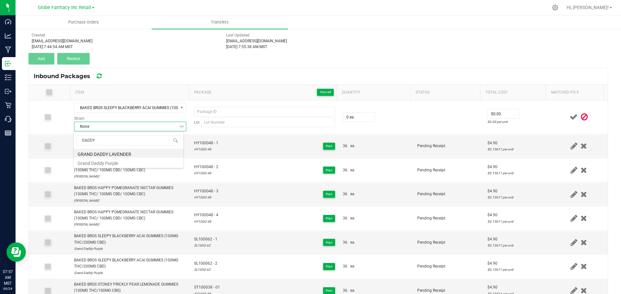
type input "DADDY P"
click at [116, 153] on li "Grand Daddy Purple" at bounding box center [129, 153] width 110 height 9
click at [210, 237] on span "SL100G62 - 1" at bounding box center [205, 240] width 23 height 6
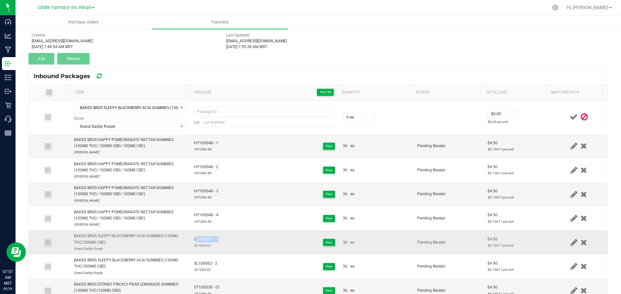
click at [210, 237] on span "SL100G62 - 1" at bounding box center [205, 240] width 23 height 6
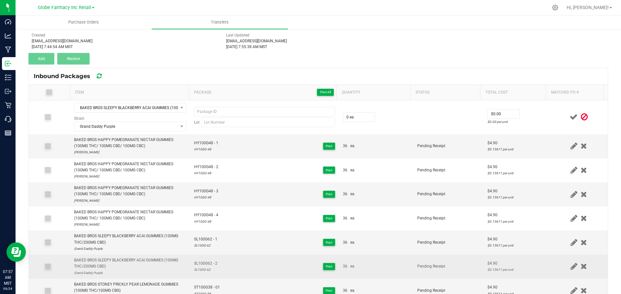
click at [209, 262] on span "SL100G62 - 2" at bounding box center [205, 264] width 23 height 6
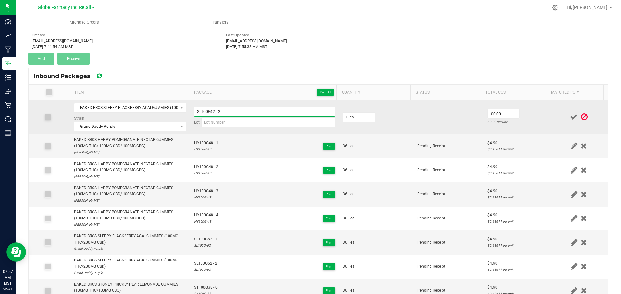
click at [240, 112] on input "SL100G62 - 2" at bounding box center [264, 112] width 141 height 10
type input "SL100G62 - 3"
click at [236, 123] on input at bounding box center [268, 123] width 134 height 10
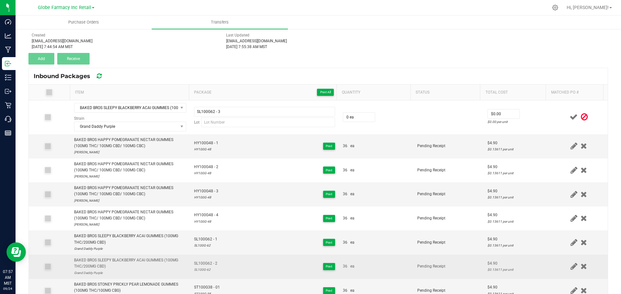
click at [199, 270] on div "SL100G-62" at bounding box center [205, 270] width 23 height 6
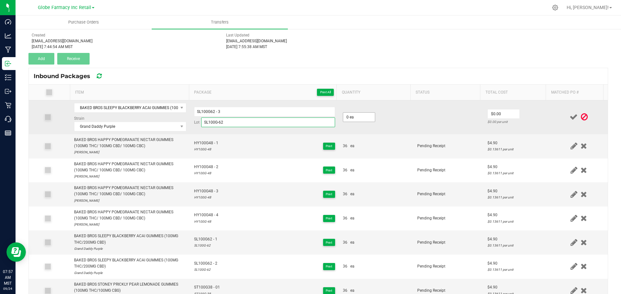
type input "SL100G-62"
click at [352, 118] on input "0" at bounding box center [359, 117] width 32 height 9
type input "36 ea"
type input "$4.90"
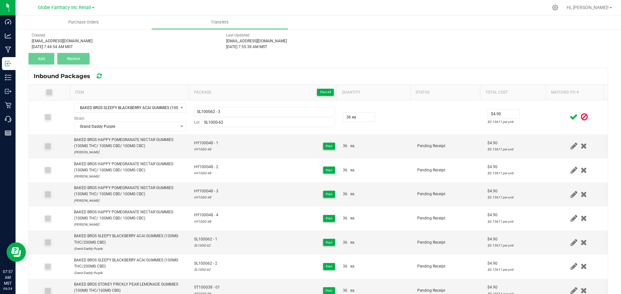
click at [568, 111] on span at bounding box center [573, 117] width 11 height 13
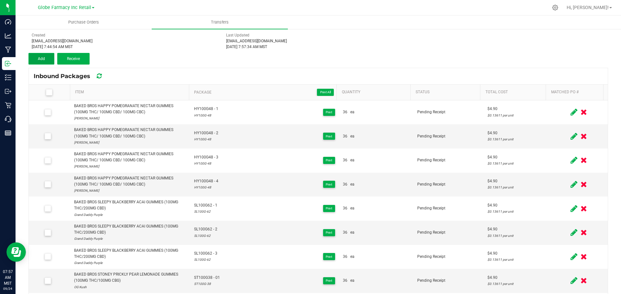
click at [43, 63] on button "Add" at bounding box center [41, 59] width 26 height 12
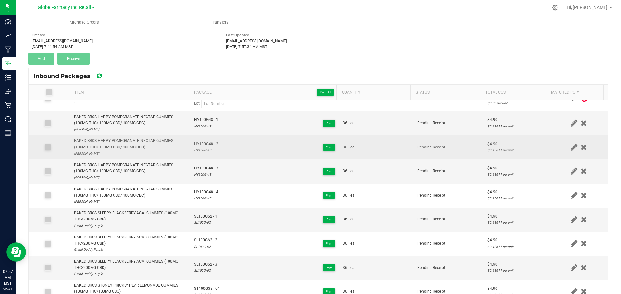
scroll to position [23, 0]
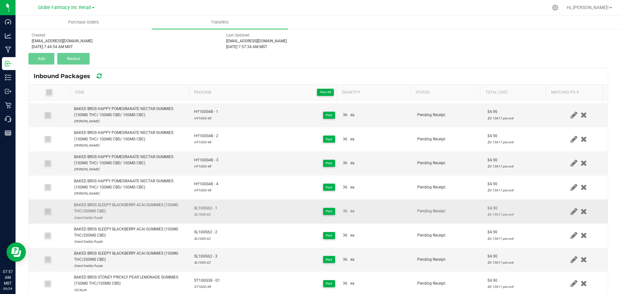
click at [163, 208] on div "BAKED BROS SLEEPY BLACKBERRY ACAI GUMMIES (100MG THC/200MG CBD)" at bounding box center [130, 208] width 112 height 12
click at [162, 208] on div "BAKED BROS SLEEPY BLACKBERRY ACAI GUMMIES (100MG THC/200MG CBD)" at bounding box center [130, 208] width 112 height 12
copy div "BAKED BROS SLEEPY BLACKBERRY ACAI GUMMIES (100MG THC/200MG CBD)"
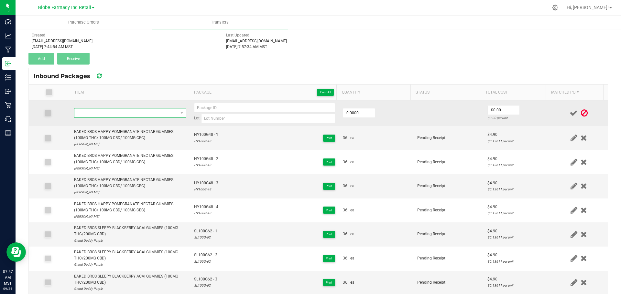
click at [148, 112] on span "NO DATA FOUND" at bounding box center [125, 113] width 103 height 9
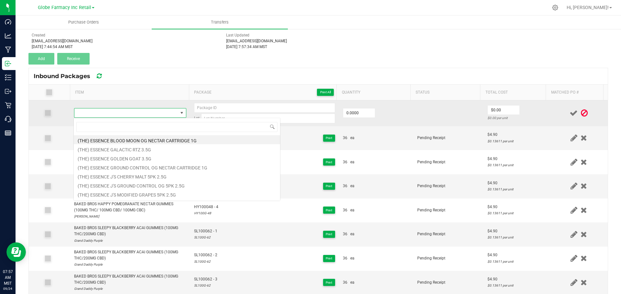
type input "BAKED BROS SLEEPY BLACKBERRY ACAI GUMMIES (100MG THC/200MG CBD)"
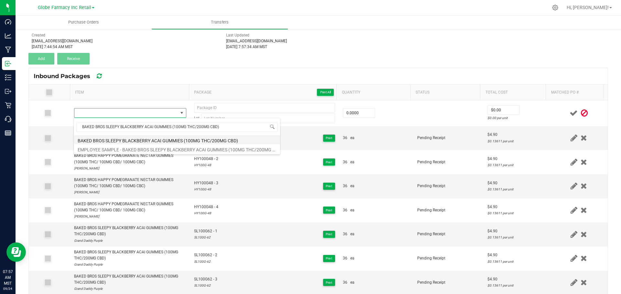
click at [156, 140] on li "BAKED BROS SLEEPY BLACKBERRY ACAI GUMMIES (100MG THC/200MG CBD)" at bounding box center [177, 139] width 206 height 9
type input "0 ea"
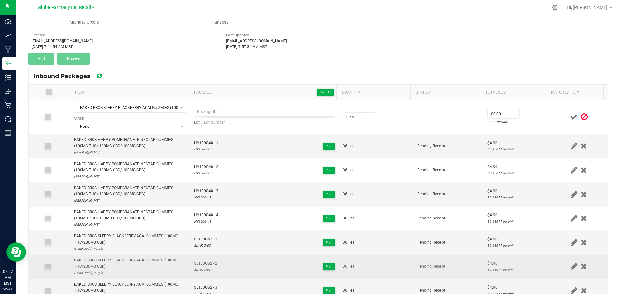
click at [198, 265] on span "SL100G62 - 2" at bounding box center [205, 264] width 23 height 6
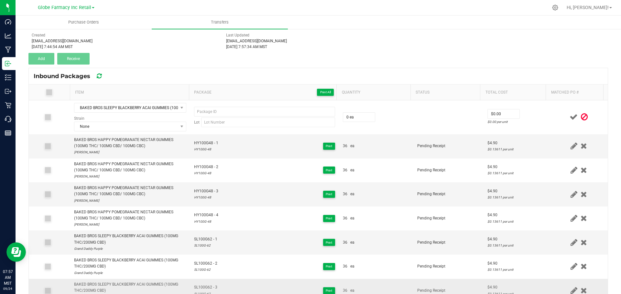
click at [201, 287] on span "SL100G62 - 3" at bounding box center [205, 288] width 23 height 6
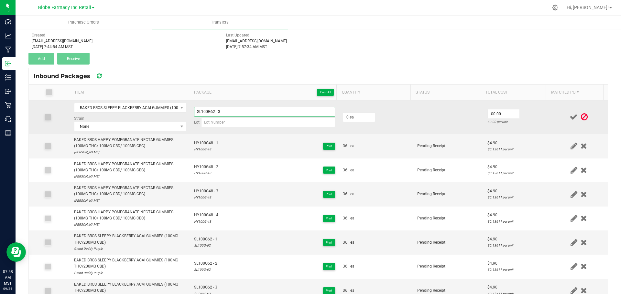
click at [244, 109] on input "SL100G62 - 3" at bounding box center [264, 112] width 141 height 10
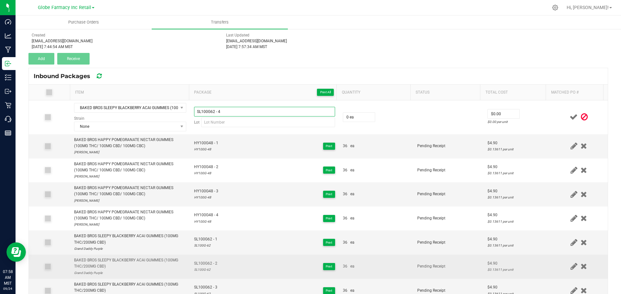
type input "SL100G62 - 4"
click at [203, 271] on div "SL100G-62" at bounding box center [205, 270] width 23 height 6
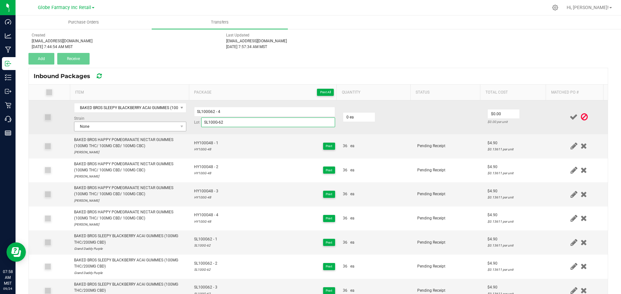
type input "SL100G-62"
click at [143, 126] on span "None" at bounding box center [125, 126] width 103 height 9
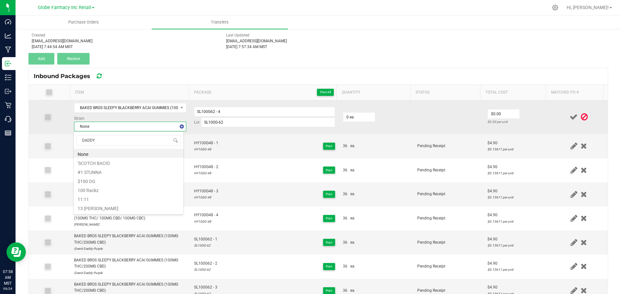
type input "DADDY P"
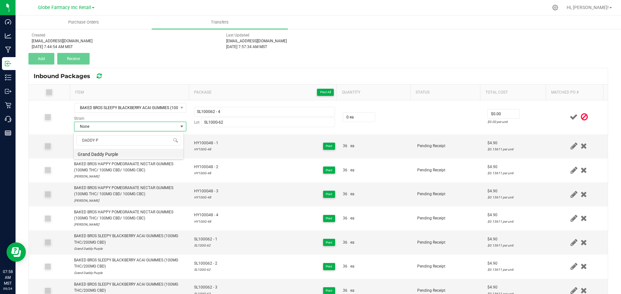
click at [121, 158] on li "Grand Daddy Purple" at bounding box center [129, 153] width 110 height 9
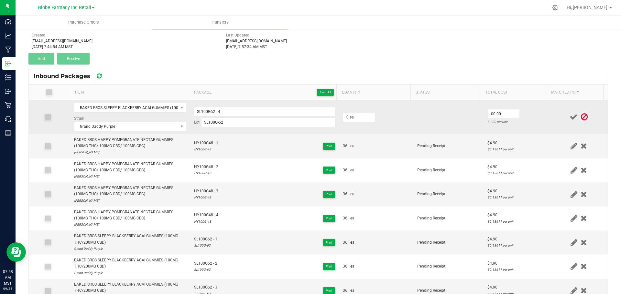
click at [363, 111] on td "0 ea" at bounding box center [376, 118] width 74 height 34
click at [361, 114] on input "0" at bounding box center [359, 117] width 32 height 9
type input "36 ea"
click at [488, 110] on td "$0.00 $0.00 per unit" at bounding box center [516, 118] width 66 height 34
click at [490, 112] on input "0" at bounding box center [503, 114] width 32 height 9
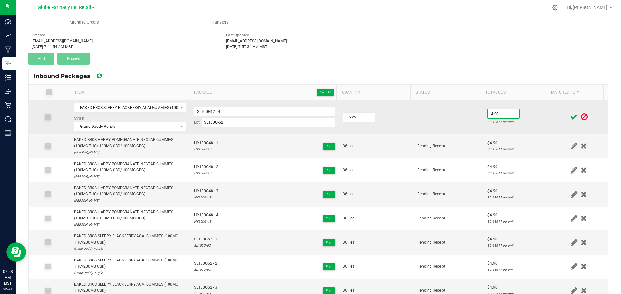
type input "$4.90"
click at [528, 118] on td "$4.90 $0.13611 per unit" at bounding box center [516, 118] width 66 height 34
click at [569, 115] on icon at bounding box center [573, 117] width 8 height 8
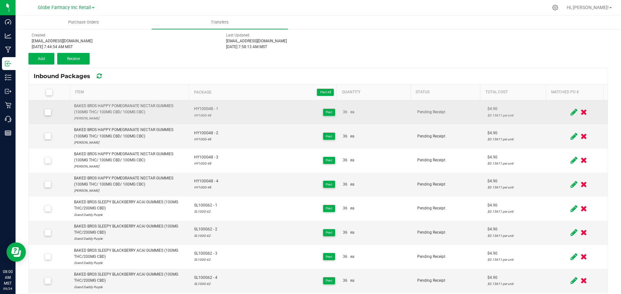
click at [408, 75] on div "Inbound Packages" at bounding box center [318, 76] width 579 height 16
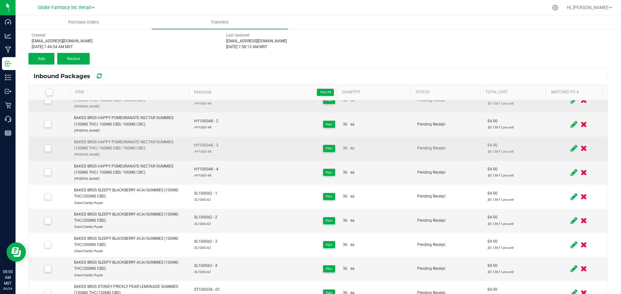
scroll to position [21, 0]
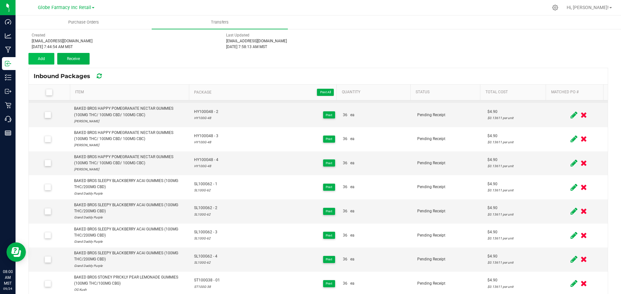
click at [26, 53] on div "< Inbound Transfers Transfer #BAKED BROS 7284 Pending Receipt Void Edit Shipper…" at bounding box center [318, 157] width 605 height 339
click at [41, 58] on span "Add" at bounding box center [41, 59] width 7 height 5
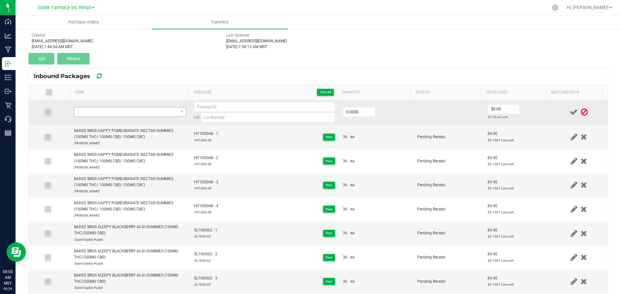
scroll to position [0, 0]
click at [118, 110] on span "NO DATA FOUND" at bounding box center [125, 113] width 103 height 9
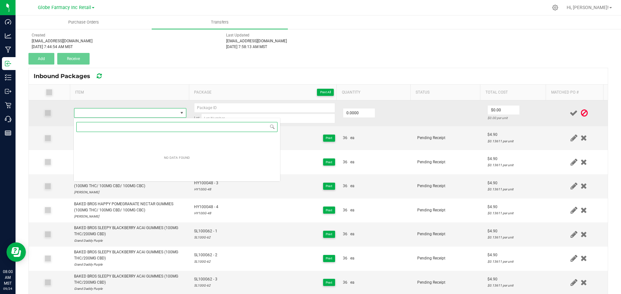
scroll to position [10, 110]
paste input "BAKED BROS SLEEPY BLACKBERRY ACAI GUMMIES (100MG THC/200MG CBD)"
type input "BAKED BROS SLEEPY BLACKBERRY ACAI GUMMIES (100MG THC/200MG CBD)"
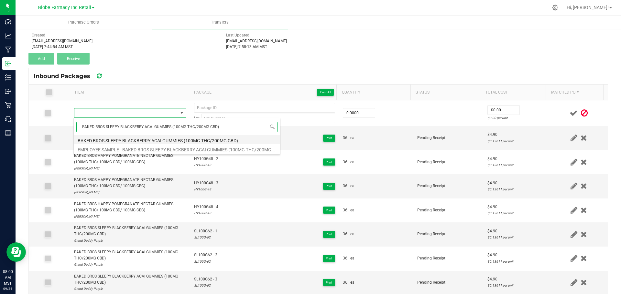
click at [128, 141] on li "BAKED BROS SLEEPY BLACKBERRY ACAI GUMMIES (100MG THC/200MG CBD)" at bounding box center [177, 139] width 206 height 9
type input "0 ea"
